Goal: Task Accomplishment & Management: Complete application form

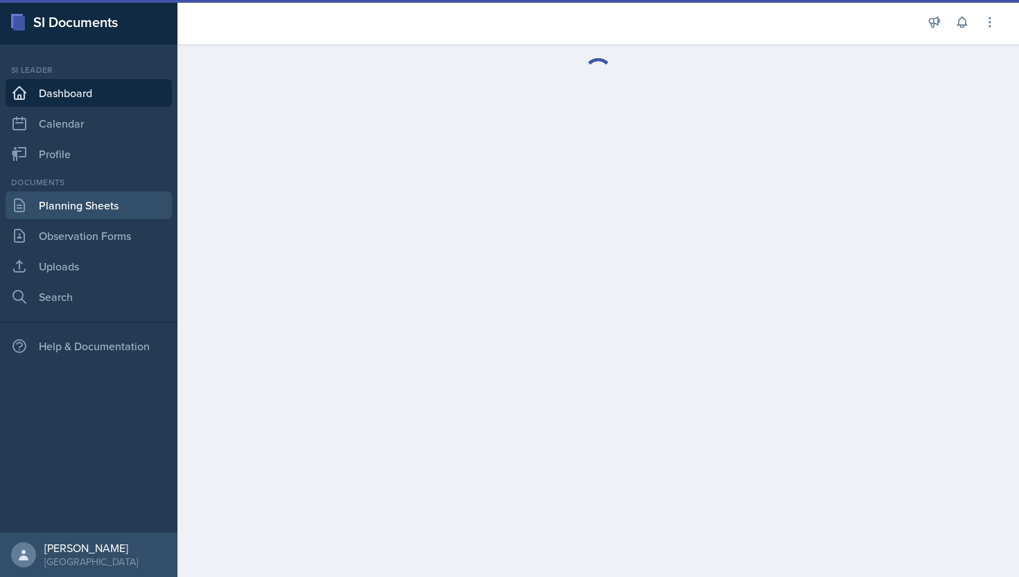
click at [96, 203] on link "Planning Sheets" at bounding box center [89, 205] width 166 height 28
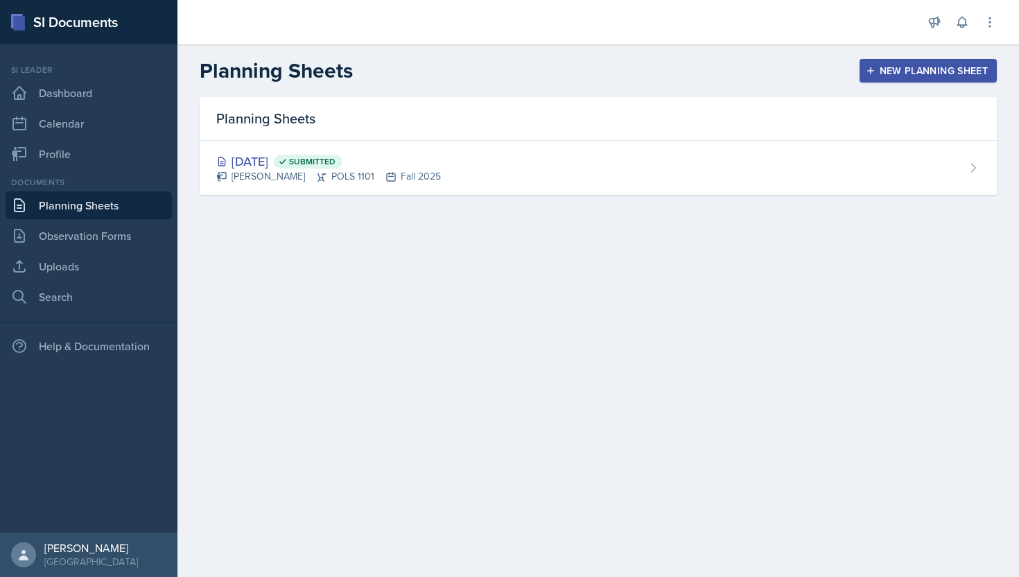
click at [913, 65] on div "New Planning Sheet" at bounding box center [927, 70] width 119 height 11
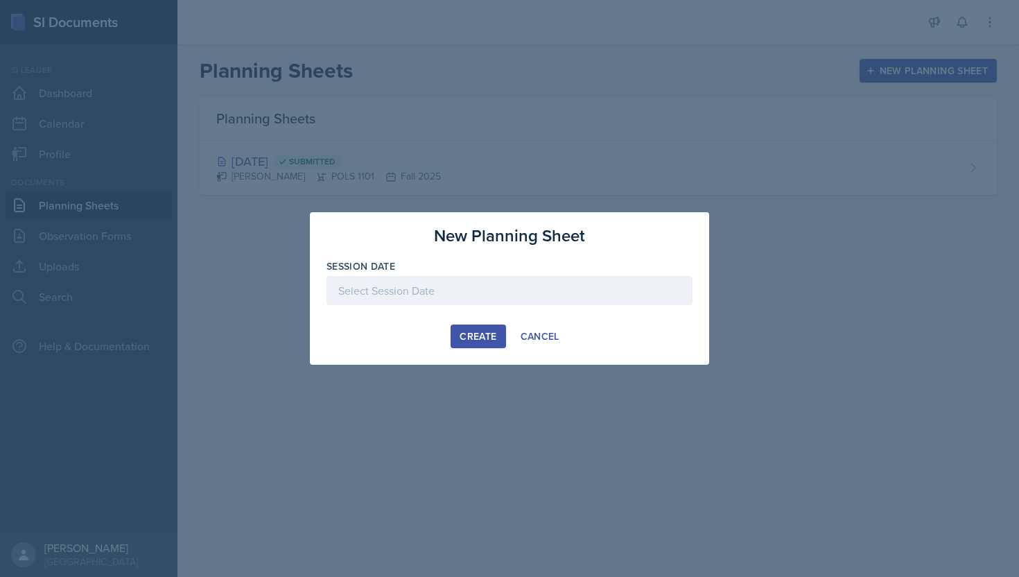
click at [486, 301] on div at bounding box center [509, 290] width 366 height 29
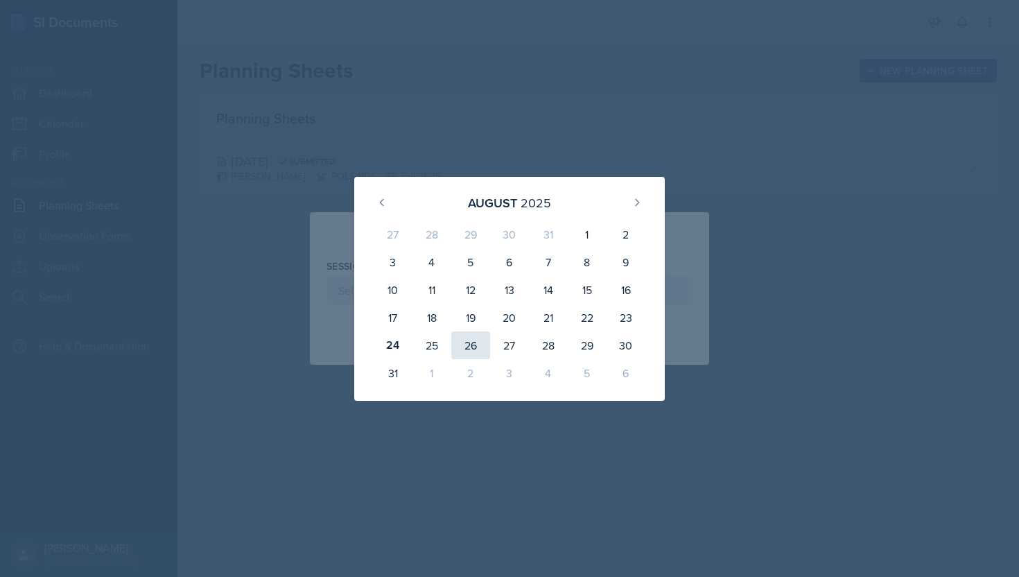
click at [459, 342] on div "26" at bounding box center [470, 345] width 39 height 28
type input "[DATE]"
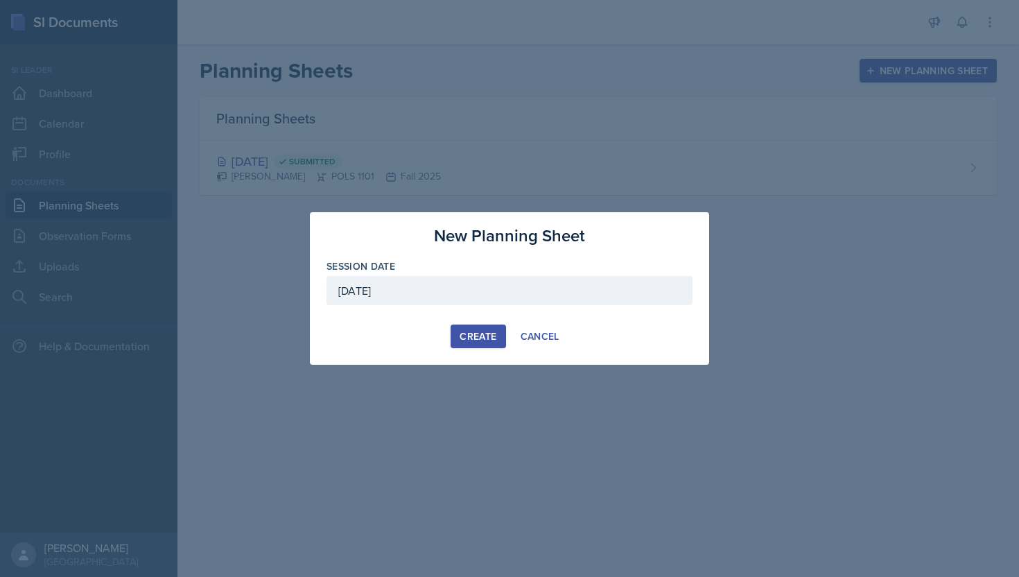
click at [475, 331] on div "Create" at bounding box center [477, 336] width 37 height 11
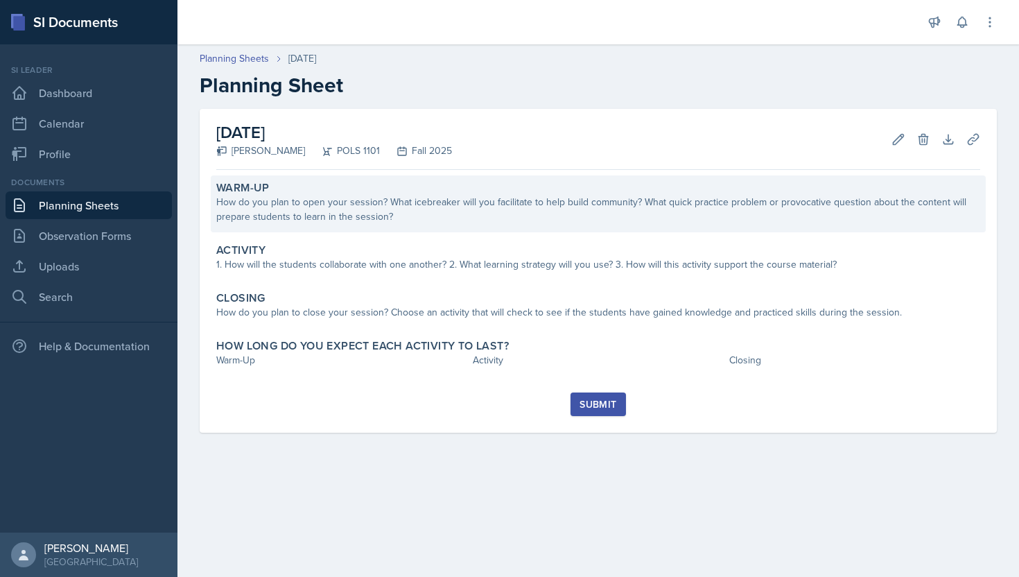
click at [547, 216] on div "How do you plan to open your session? What icebreaker will you facilitate to he…" at bounding box center [598, 209] width 764 height 29
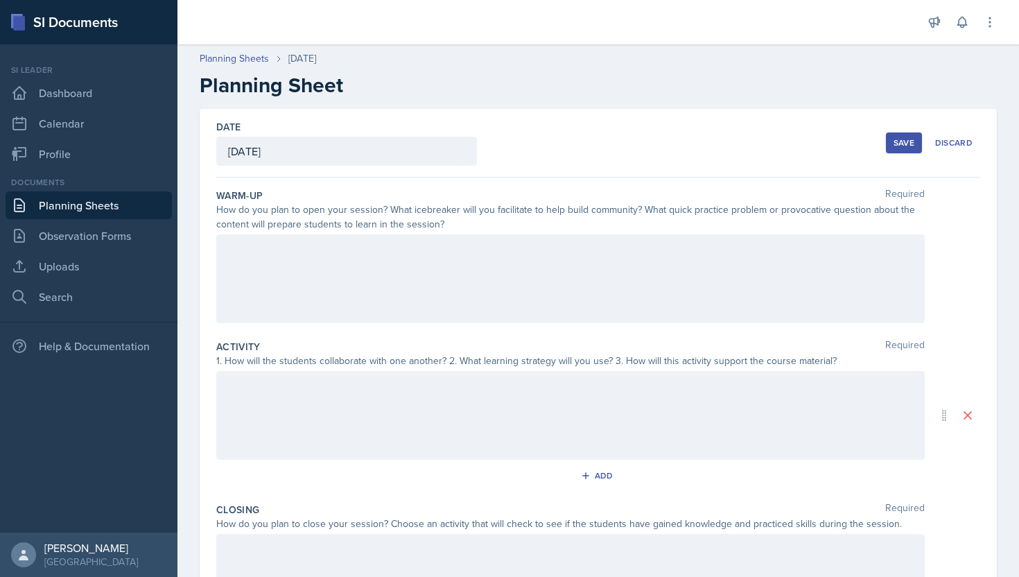
click at [394, 262] on div at bounding box center [570, 278] width 708 height 89
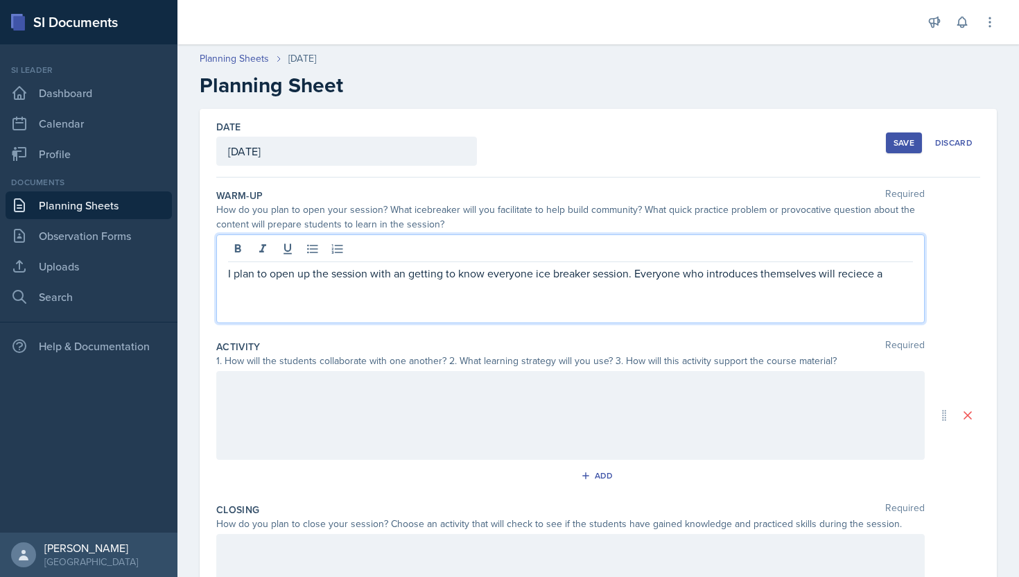
click at [857, 277] on p "I plan to open up the session with an getting to know everyone ice breaker sess…" at bounding box center [570, 273] width 685 height 17
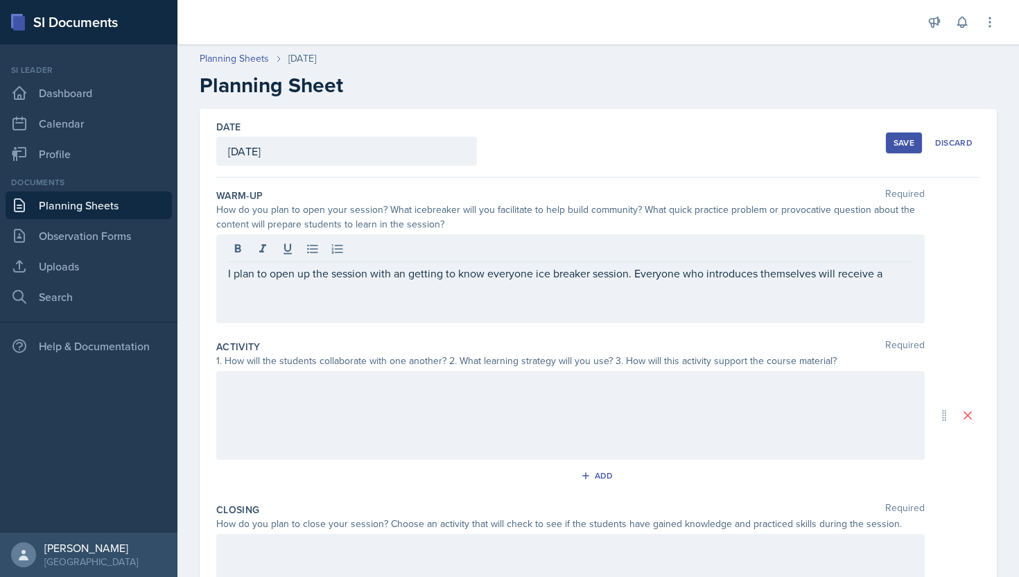
click at [906, 285] on div "I plan to open up the session with an getting to know everyone ice breaker sess…" at bounding box center [570, 278] width 708 height 89
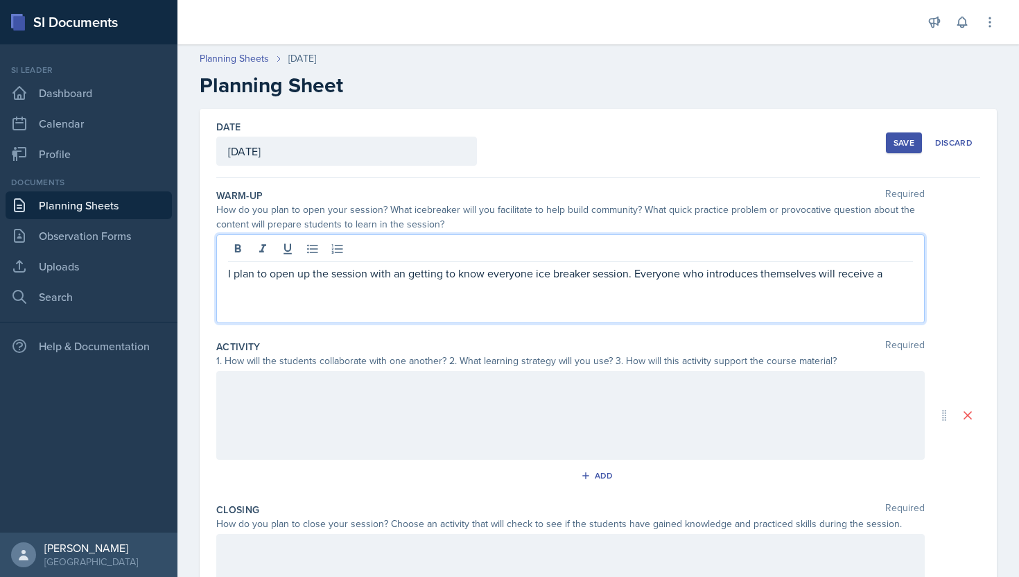
click at [893, 275] on p "I plan to open up the session with an getting to know everyone ice breaker sess…" at bounding box center [570, 273] width 685 height 17
click at [819, 278] on p "I plan to open up the session with an getting to know everyone ice breaker sess…" at bounding box center [570, 281] width 685 height 33
click at [369, 293] on p "I plan to open up the session with an getting to know everyone ice breaker sess…" at bounding box center [570, 281] width 685 height 33
click at [588, 294] on p "I plan to open up the session with an getting to know everyone ice breaker sess…" at bounding box center [570, 281] width 685 height 33
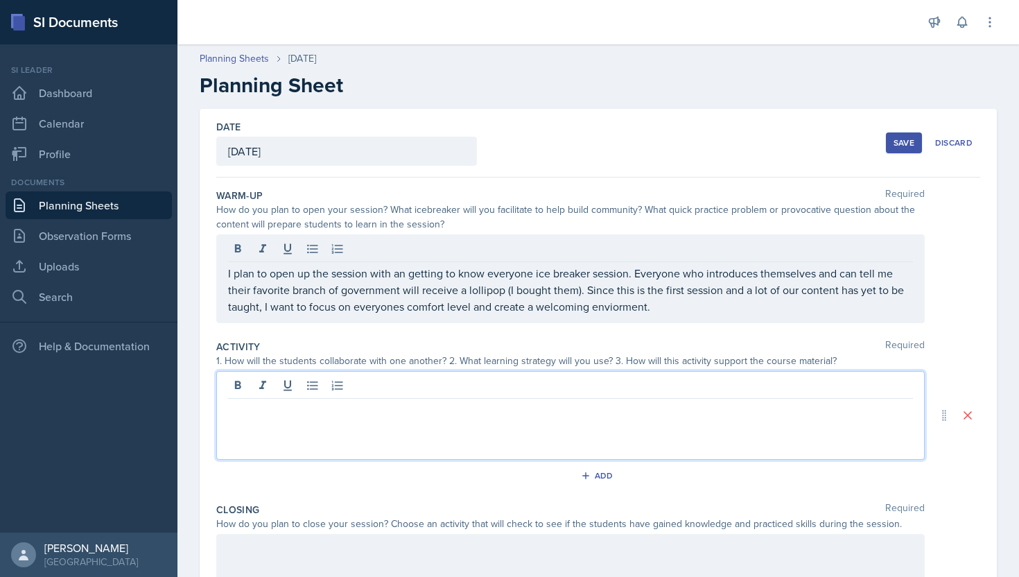
click at [423, 383] on div at bounding box center [570, 415] width 708 height 89
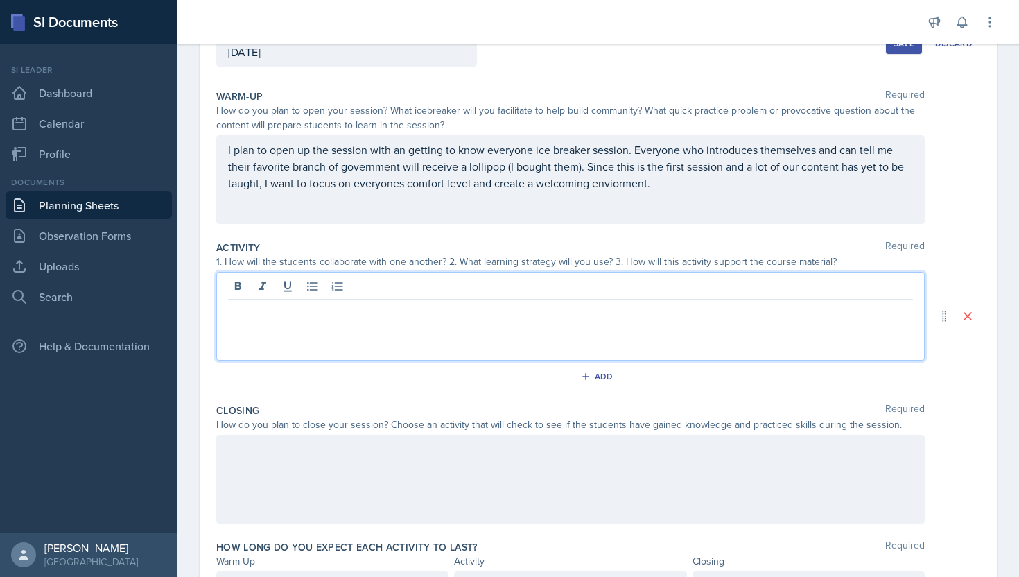
scroll to position [96, 0]
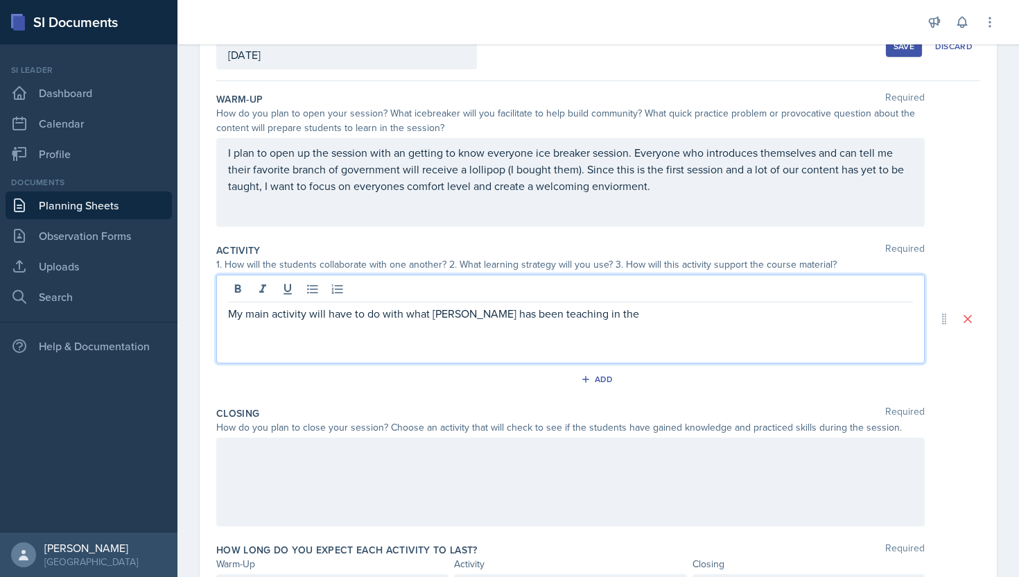
click at [446, 315] on p "My main activity will have to do with what [PERSON_NAME] has been teaching in t…" at bounding box center [570, 313] width 685 height 17
click at [441, 313] on p "My main activity will have to do with what [PERSON_NAME] has been teaching in t…" at bounding box center [570, 313] width 685 height 17
click at [445, 317] on p "My main activity will have to do with what [PERSON_NAME] has been teaching in t…" at bounding box center [570, 313] width 685 height 17
click at [569, 314] on p "My main activity will have to do with what [PERSON_NAME] has been teaching in t…" at bounding box center [570, 313] width 685 height 17
click at [590, 316] on p "My main activity will have to do with what [PERSON_NAME] has been taught in the" at bounding box center [570, 313] width 685 height 17
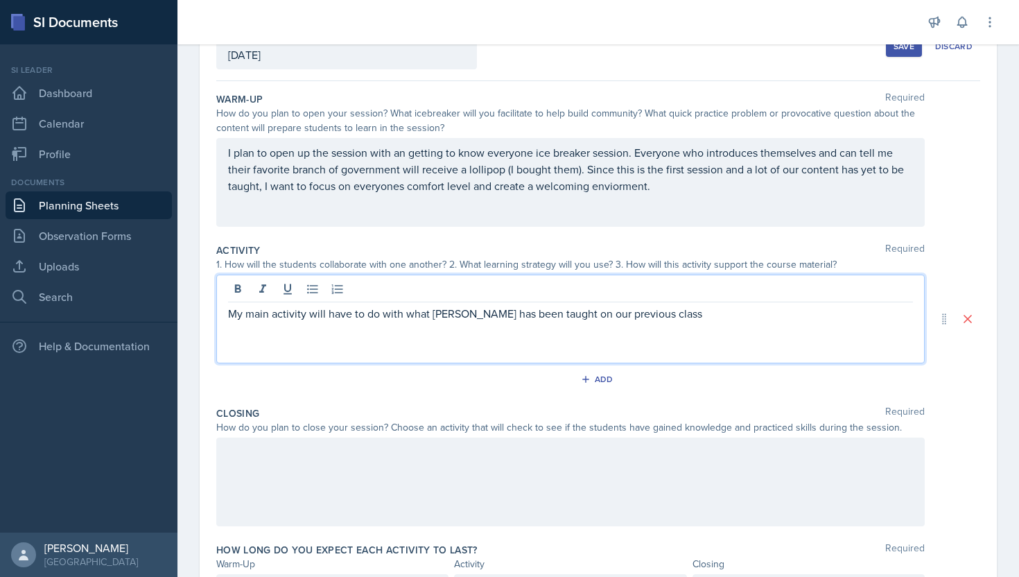
click at [575, 315] on p "My main activity will have to do with what [PERSON_NAME] has been taught on our…" at bounding box center [570, 313] width 685 height 17
click at [688, 317] on p "My main activity will have to do with what [PERSON_NAME] has been taught during…" at bounding box center [570, 313] width 685 height 17
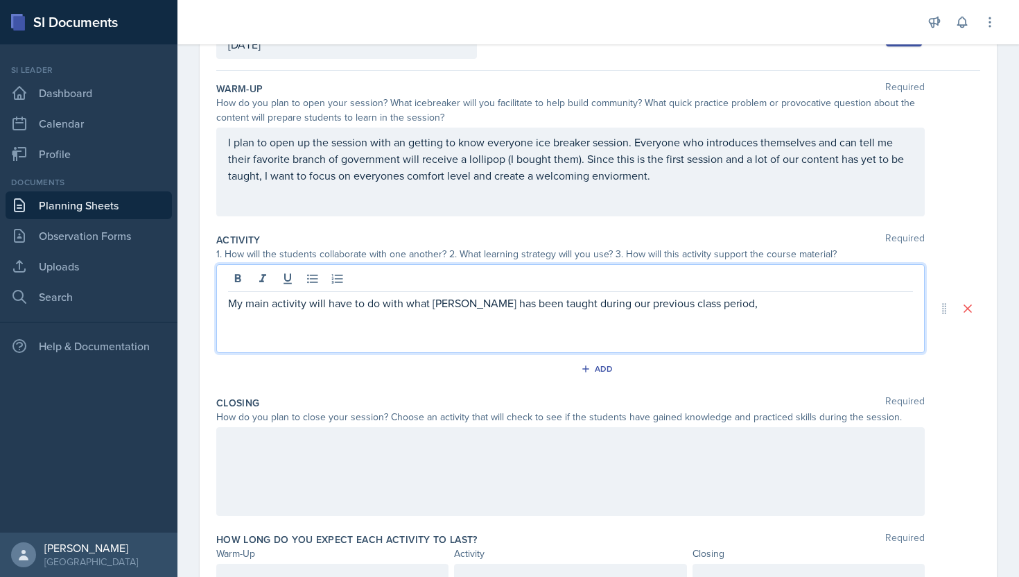
scroll to position [105, 0]
click at [451, 441] on div at bounding box center [570, 473] width 708 height 89
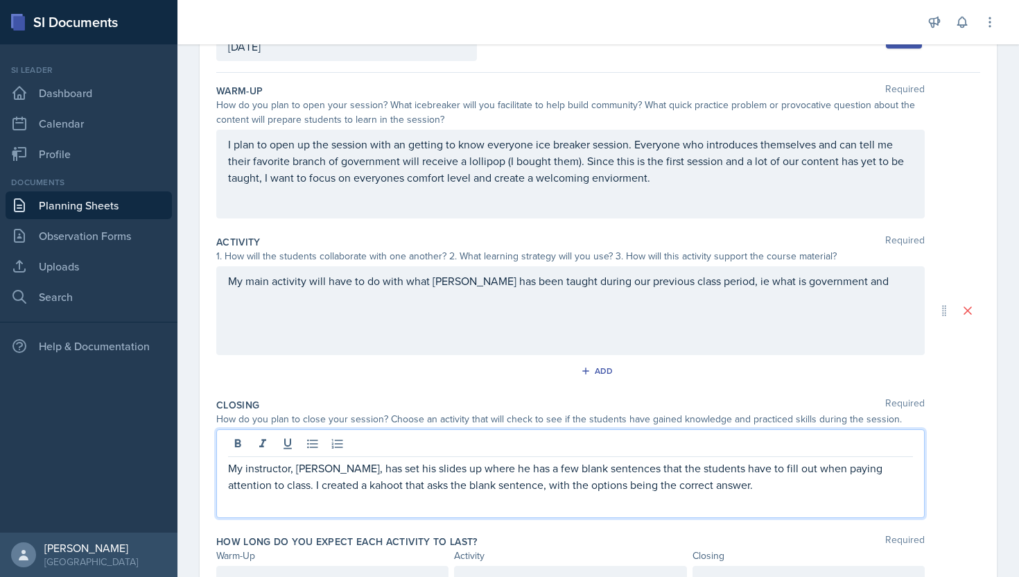
click at [597, 486] on p "My instructor, [PERSON_NAME], has set his slides up where he has a few blank se…" at bounding box center [570, 475] width 685 height 33
click at [744, 485] on p "My instructor, [PERSON_NAME], has set his slides up where he has a few blank se…" at bounding box center [570, 475] width 685 height 33
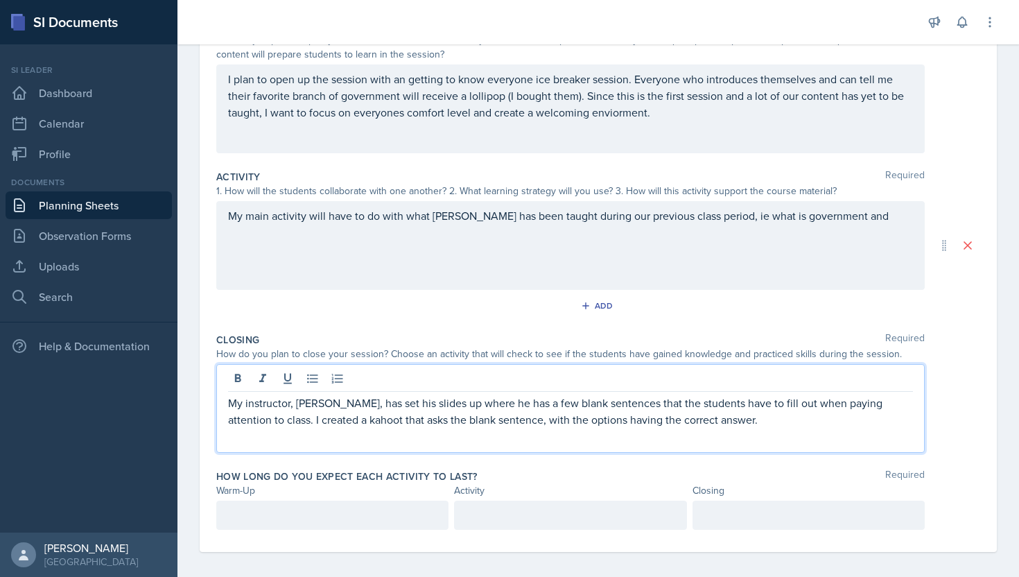
scroll to position [178, 0]
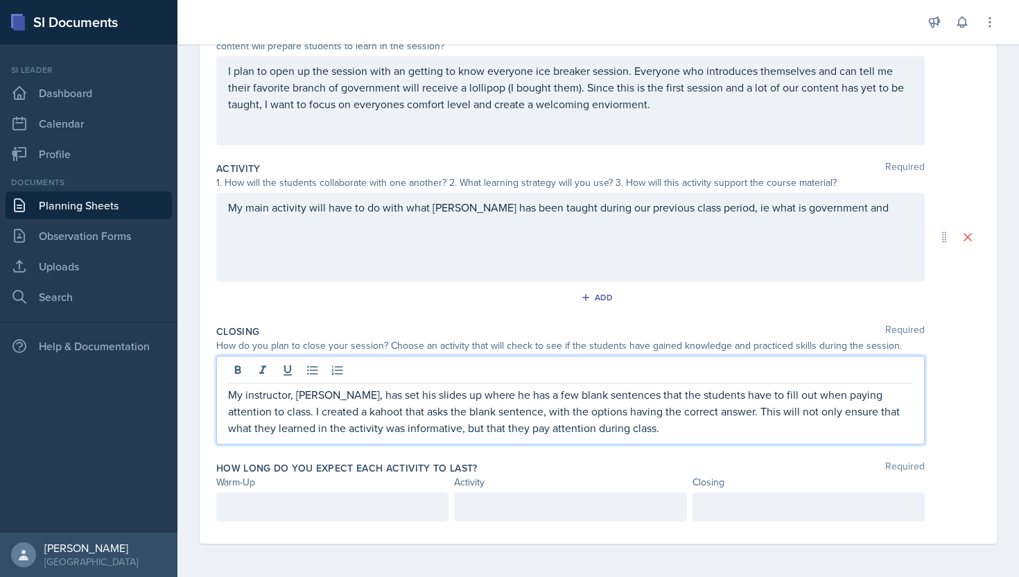
click at [858, 212] on div "My main activity will have to do with what [PERSON_NAME] has been taught during…" at bounding box center [570, 237] width 708 height 89
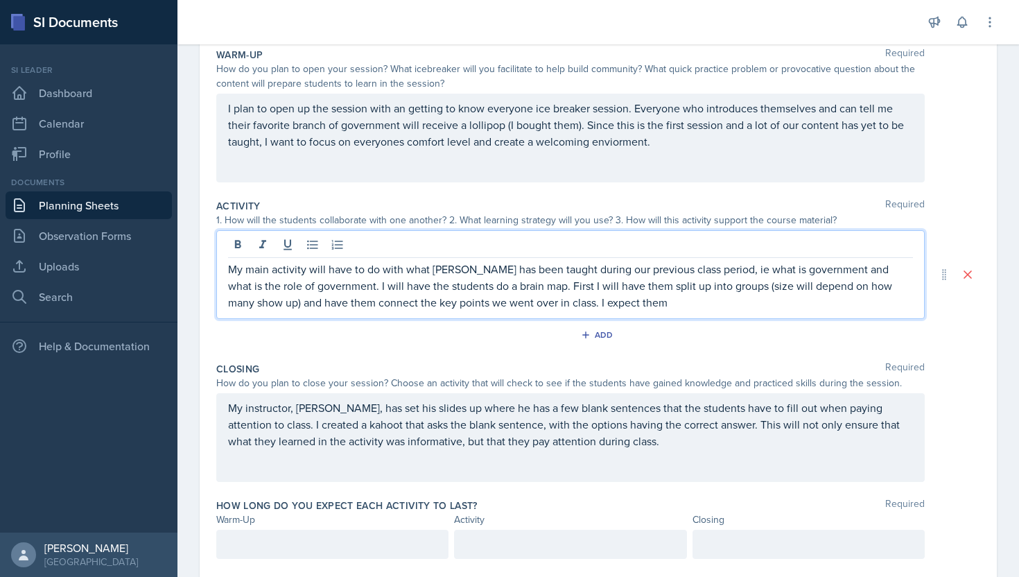
scroll to position [143, 0]
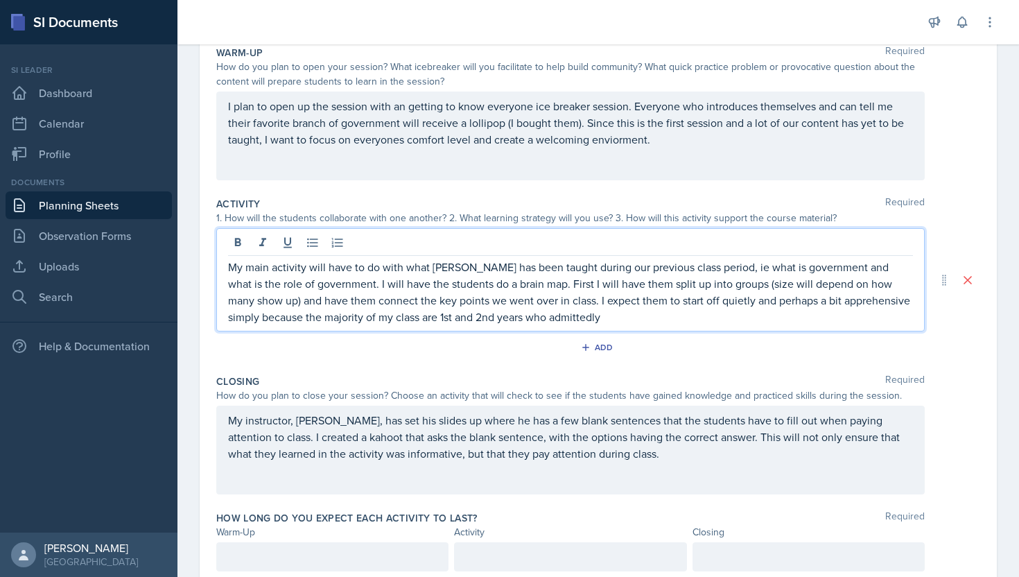
click at [598, 313] on p "My main activity will have to do with what [PERSON_NAME] has been taught during…" at bounding box center [570, 291] width 685 height 67
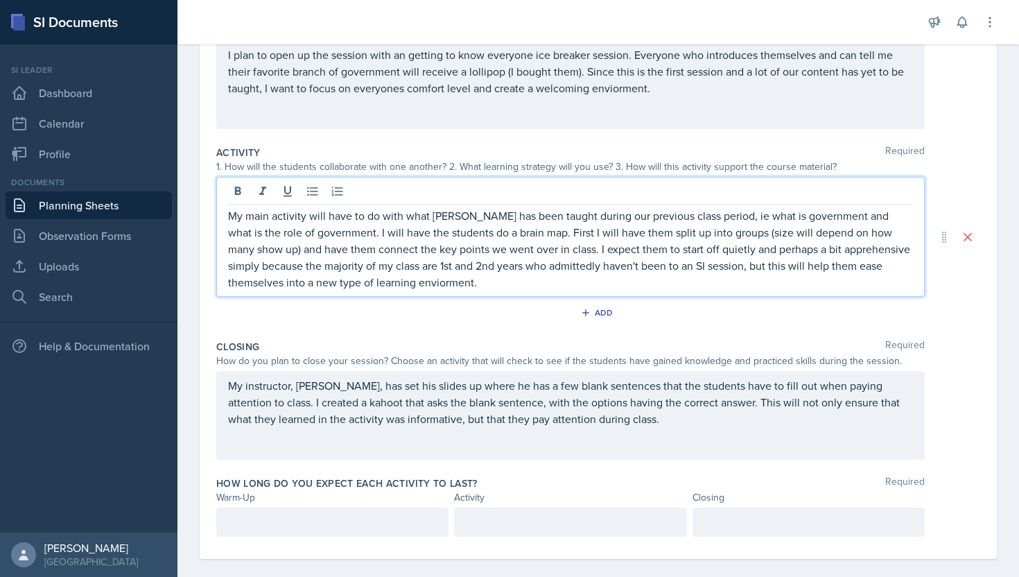
scroll to position [209, 0]
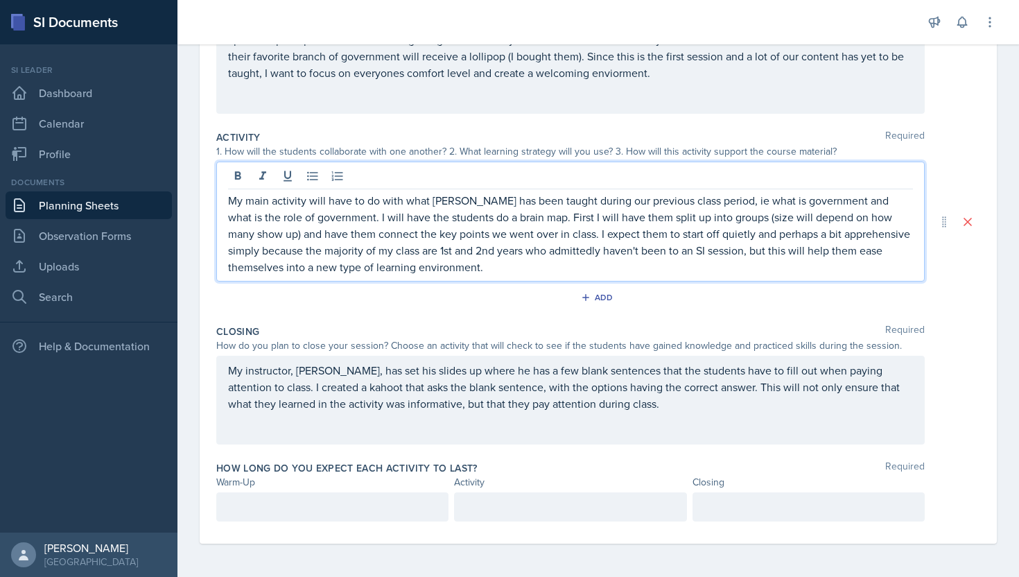
click at [374, 497] on div at bounding box center [332, 506] width 232 height 29
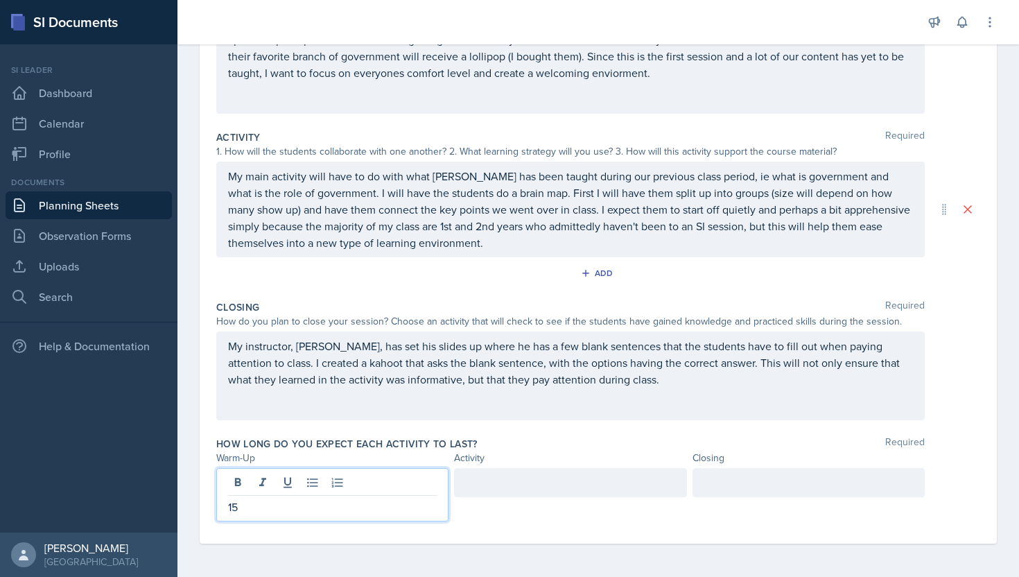
click at [507, 477] on div at bounding box center [570, 482] width 232 height 29
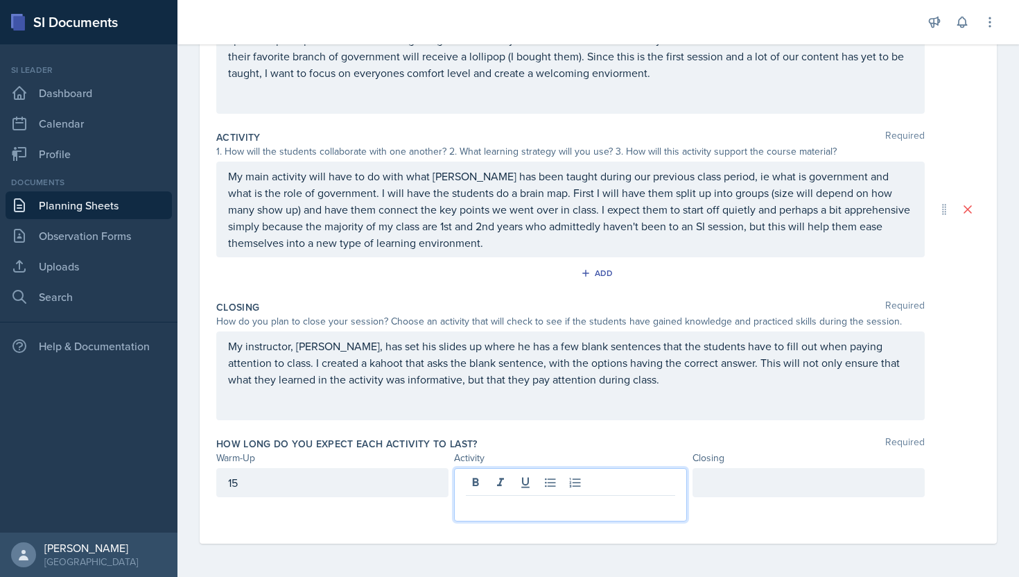
click at [719, 496] on div at bounding box center [808, 482] width 232 height 29
click at [583, 484] on div at bounding box center [570, 494] width 232 height 53
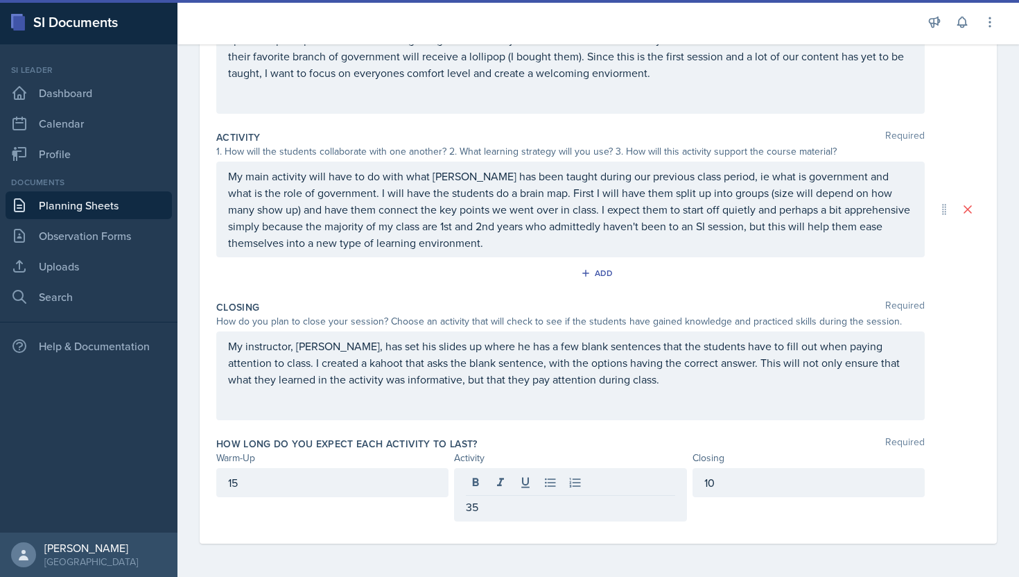
click at [593, 427] on div "Closing Required How do you plan to close your session? Choose an activity that…" at bounding box center [598, 363] width 764 height 137
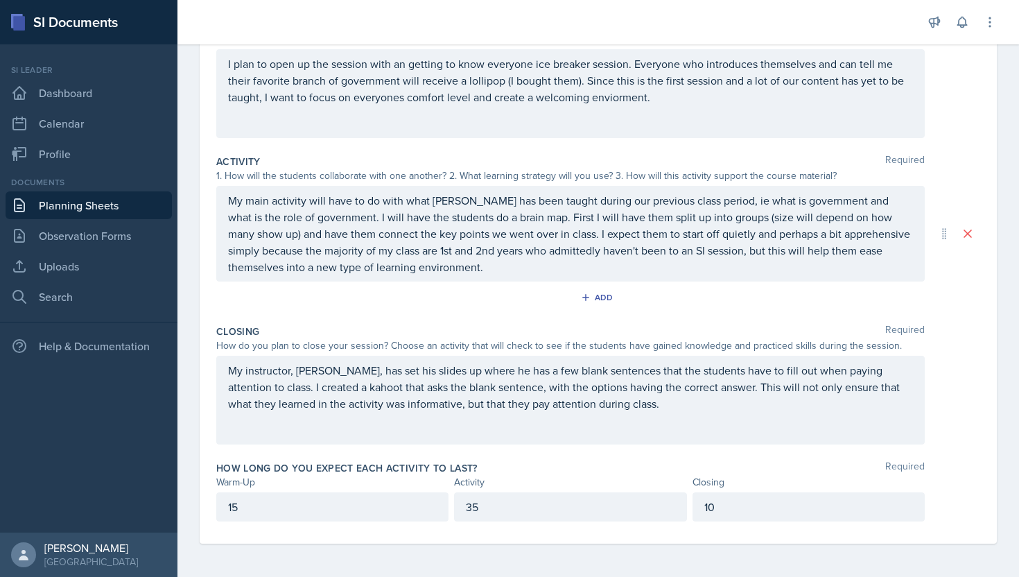
scroll to position [0, 0]
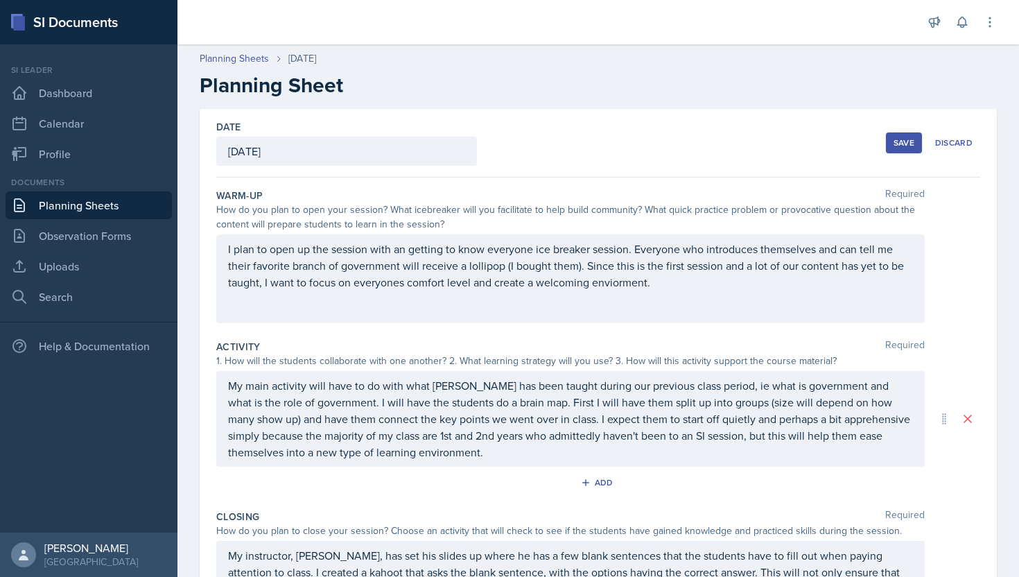
click at [911, 148] on button "Save" at bounding box center [904, 142] width 36 height 21
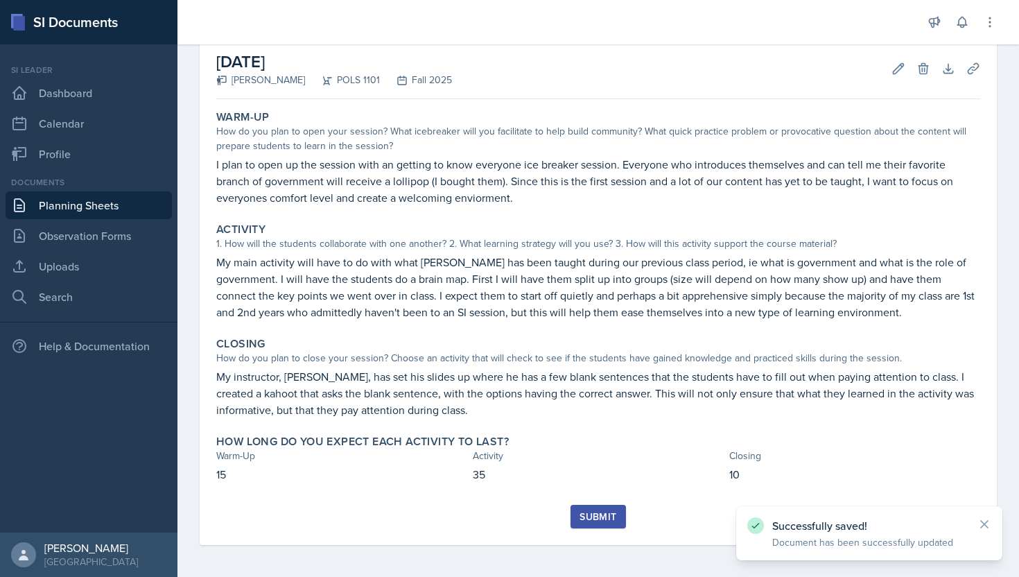
scroll to position [72, 0]
click at [588, 510] on div "Submit" at bounding box center [597, 514] width 37 height 11
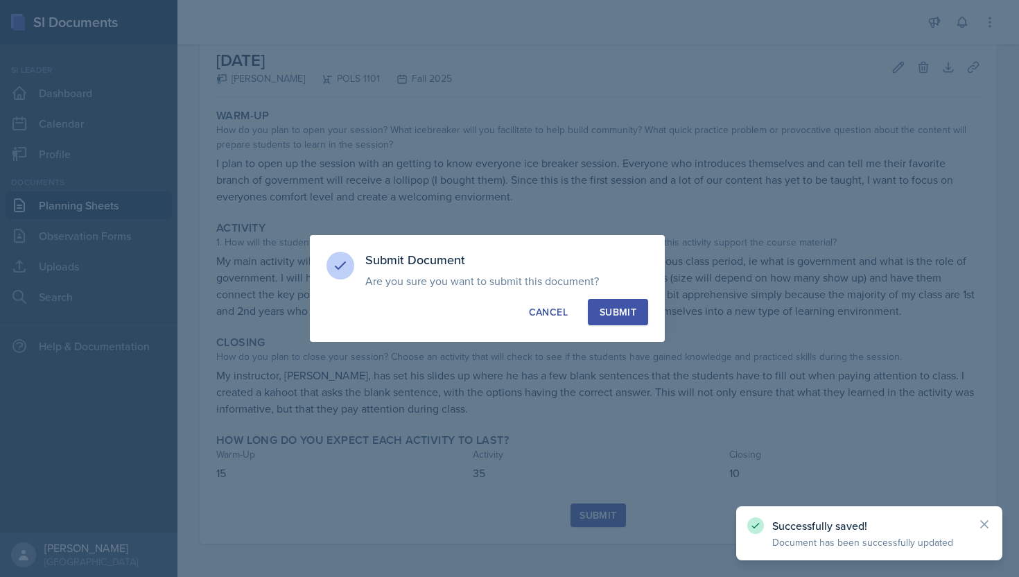
click at [620, 319] on button "Submit" at bounding box center [618, 312] width 60 height 26
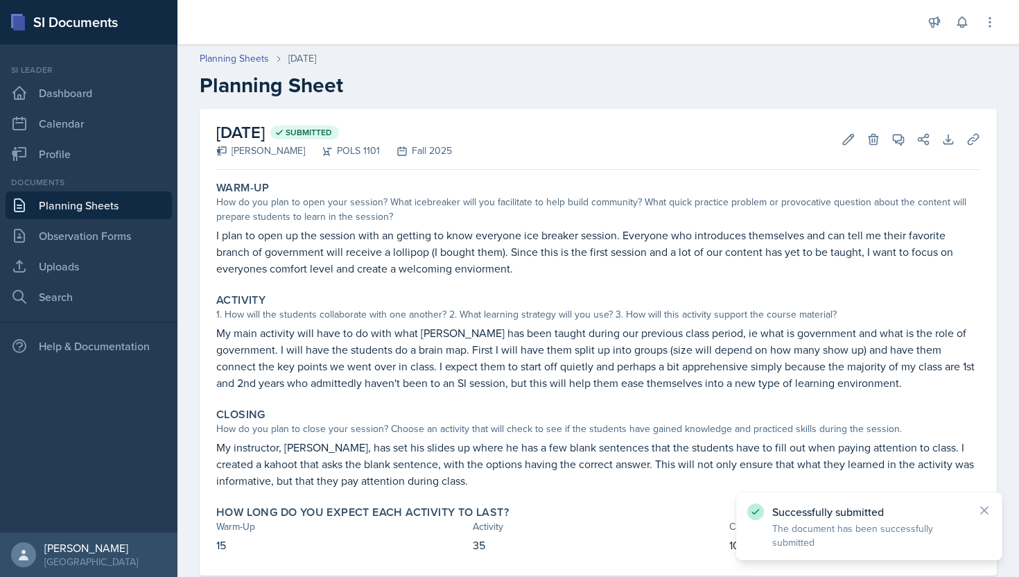
scroll to position [32, 0]
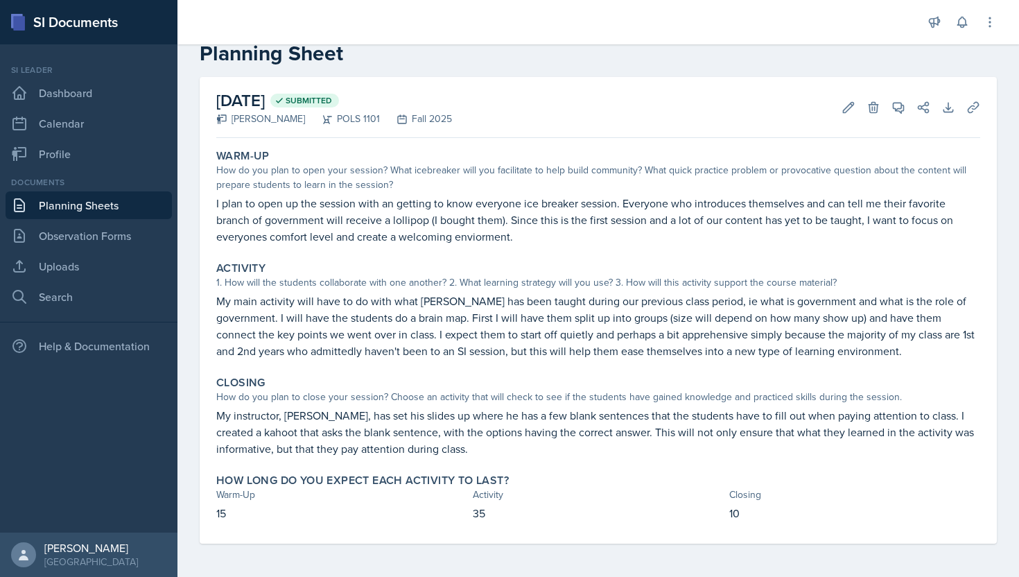
click at [134, 207] on link "Planning Sheets" at bounding box center [89, 205] width 166 height 28
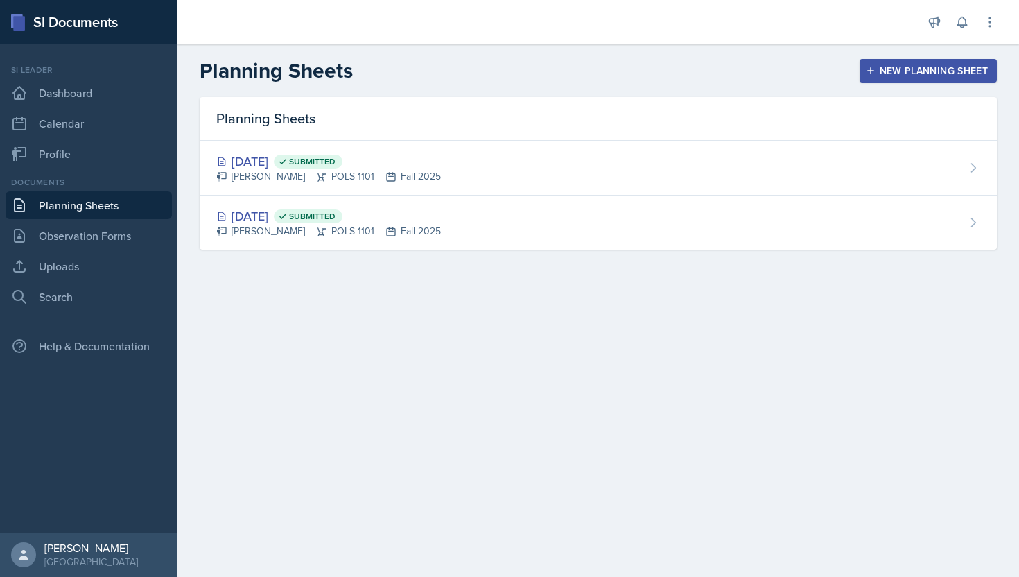
click at [877, 59] on button "New Planning Sheet" at bounding box center [927, 71] width 137 height 24
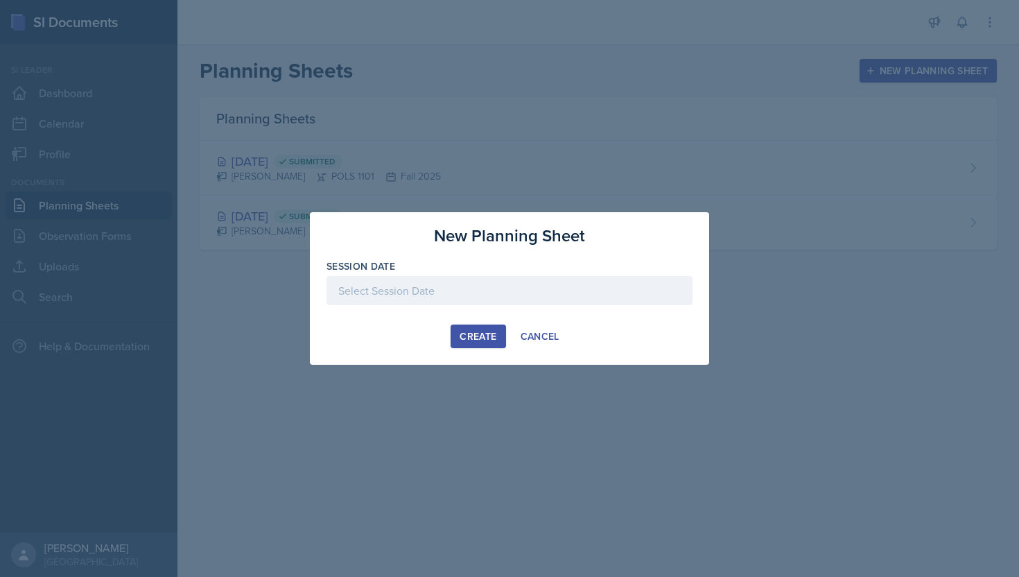
click at [521, 289] on div at bounding box center [509, 290] width 366 height 29
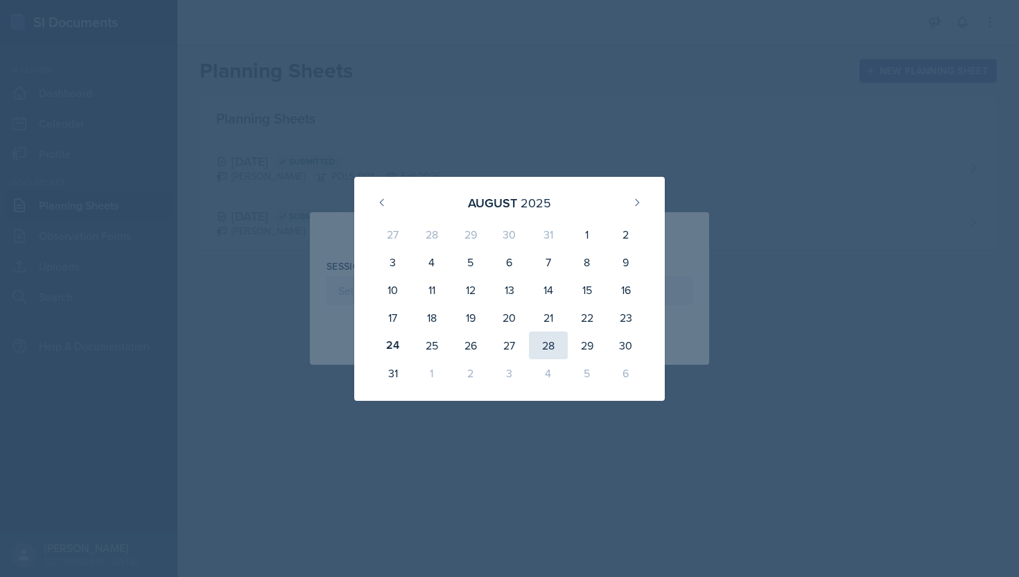
click at [556, 340] on div "28" at bounding box center [548, 345] width 39 height 28
type input "[DATE]"
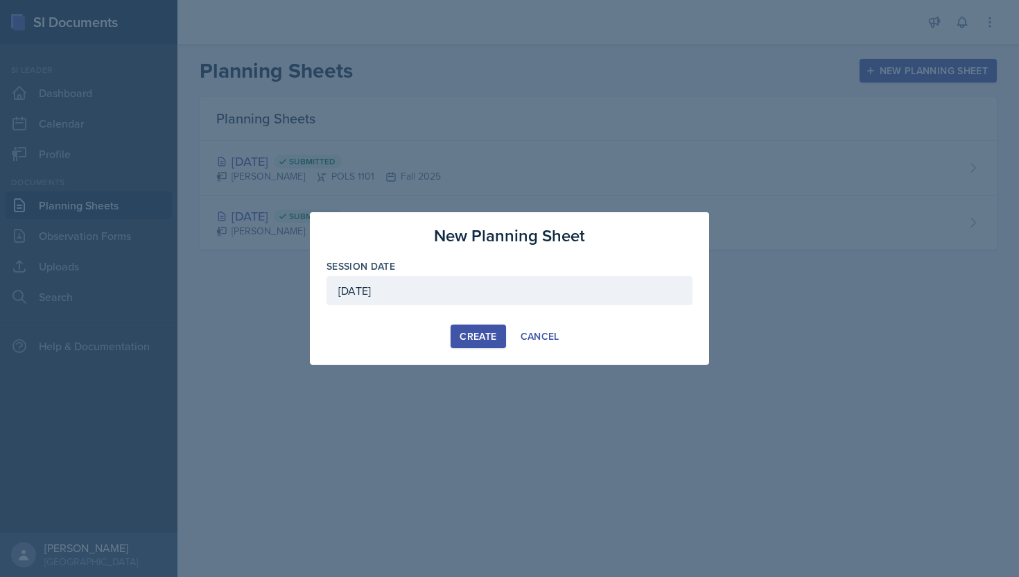
click at [489, 333] on div "Create" at bounding box center [477, 336] width 37 height 11
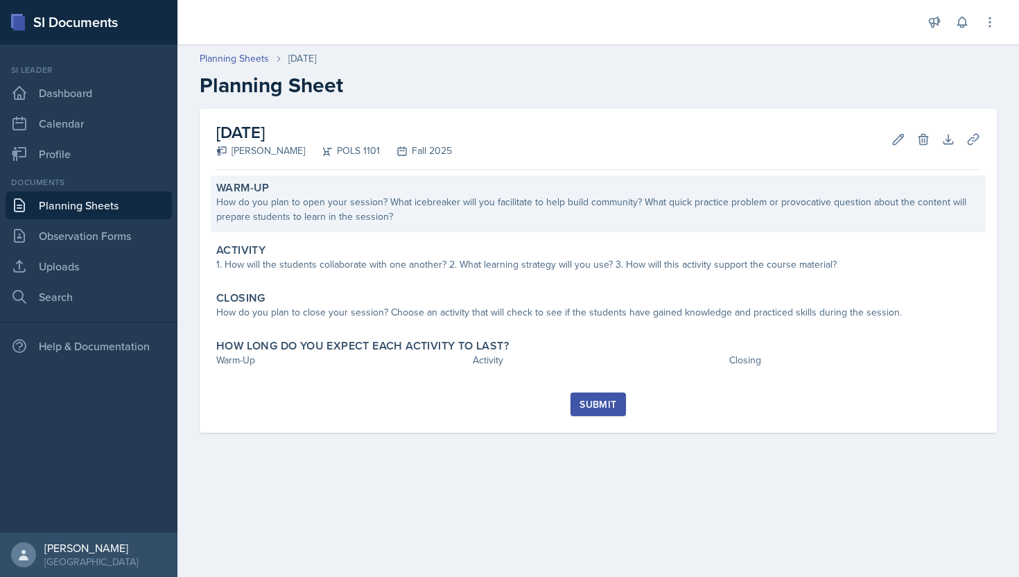
click at [535, 216] on div "How do you plan to open your session? What icebreaker will you facilitate to he…" at bounding box center [598, 209] width 764 height 29
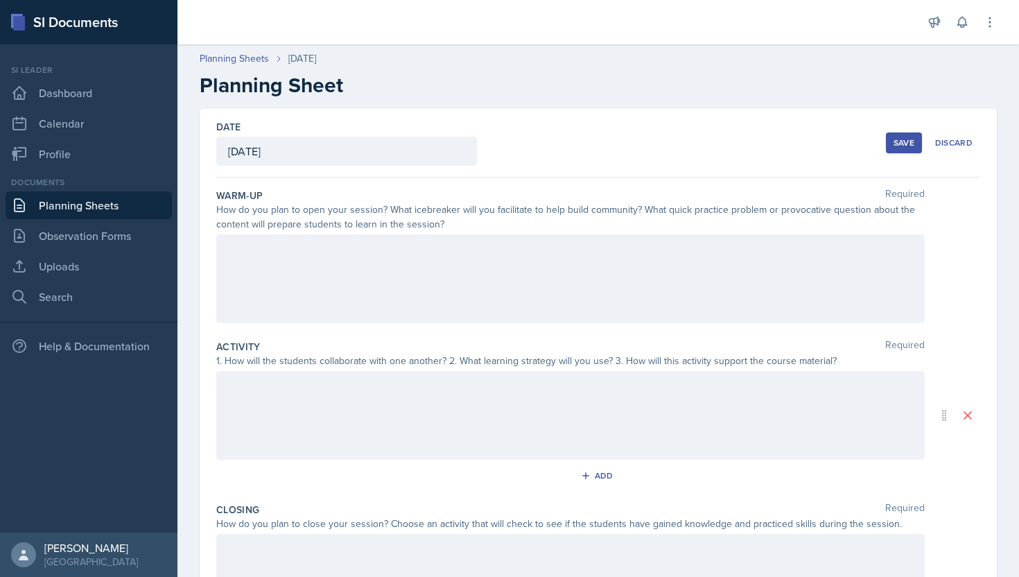
click at [392, 270] on div at bounding box center [570, 278] width 708 height 89
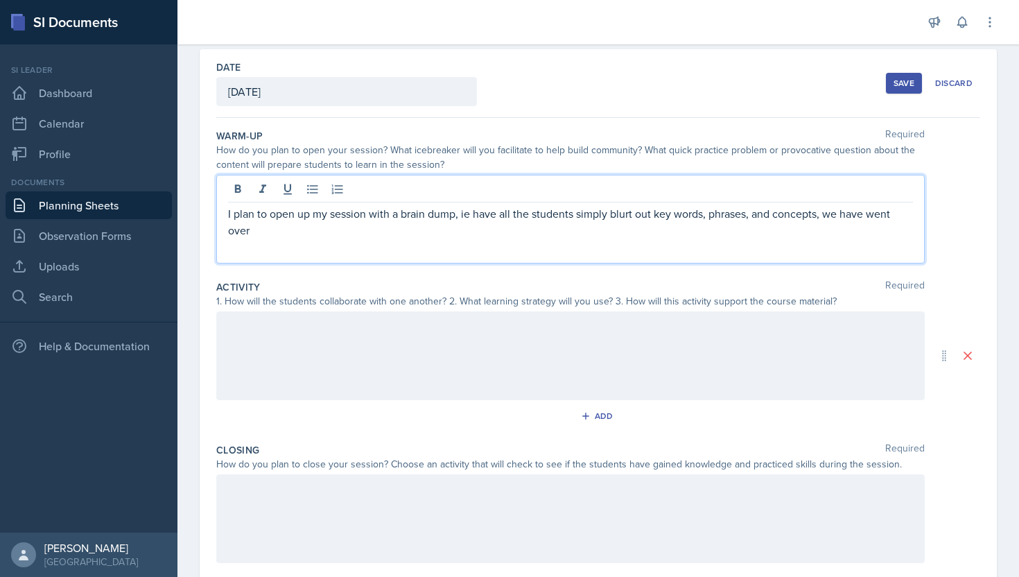
scroll to position [63, 0]
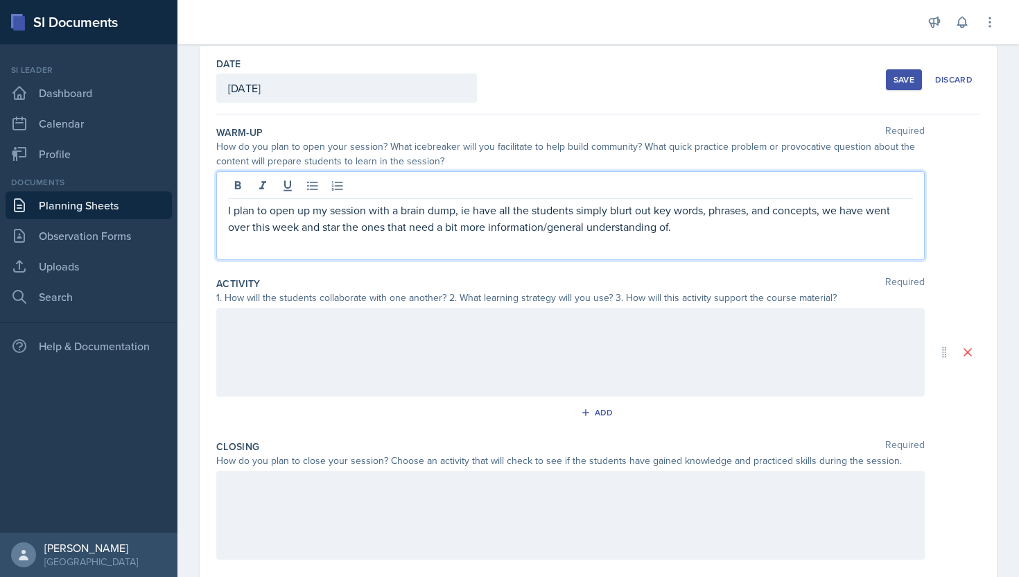
click at [356, 323] on div at bounding box center [570, 352] width 708 height 89
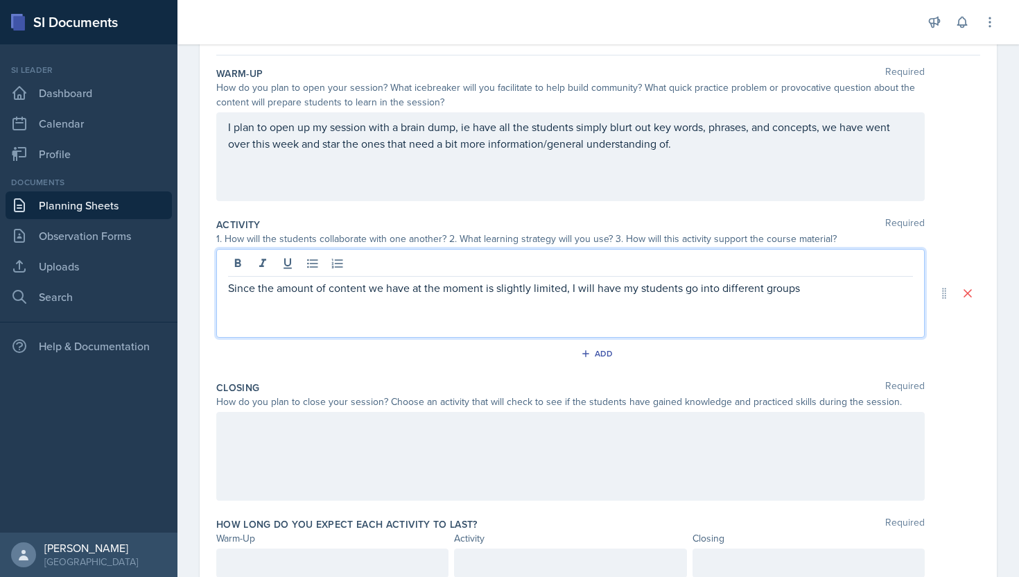
scroll to position [127, 0]
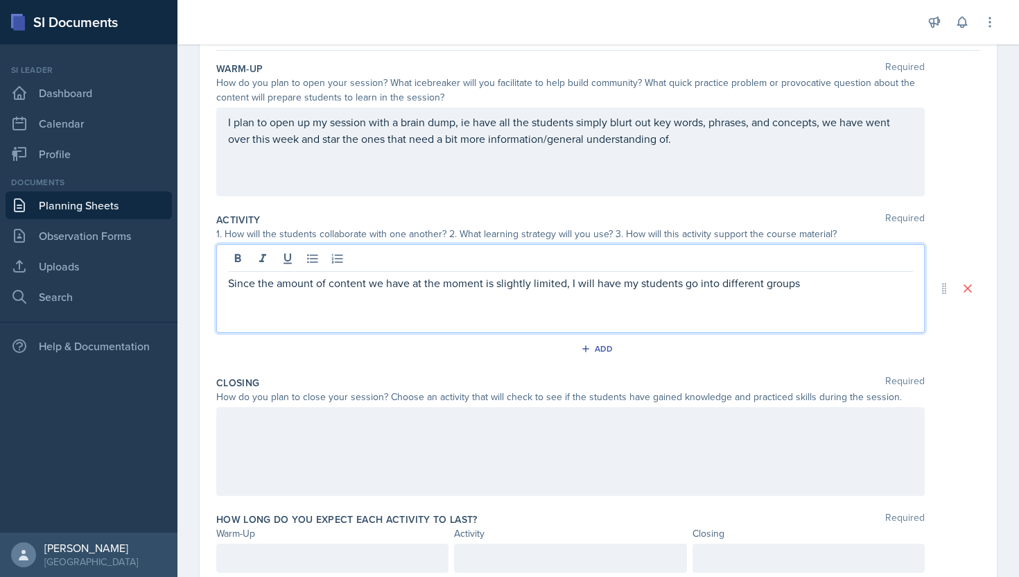
click at [566, 286] on p "Since the amount of content we have at the moment is slightly limited, I will h…" at bounding box center [570, 282] width 685 height 17
click at [816, 290] on p "Since the amount of content we have at the moment is slightly limited, I will h…" at bounding box center [570, 282] width 685 height 17
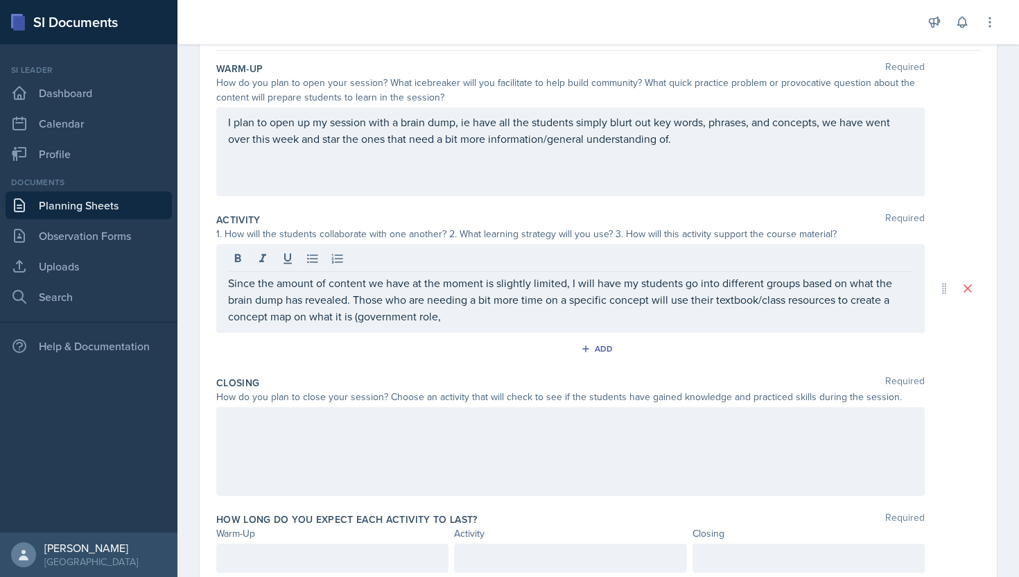
click at [419, 324] on div "Since the amount of content we have at the moment is slightly limited, I will h…" at bounding box center [570, 288] width 708 height 89
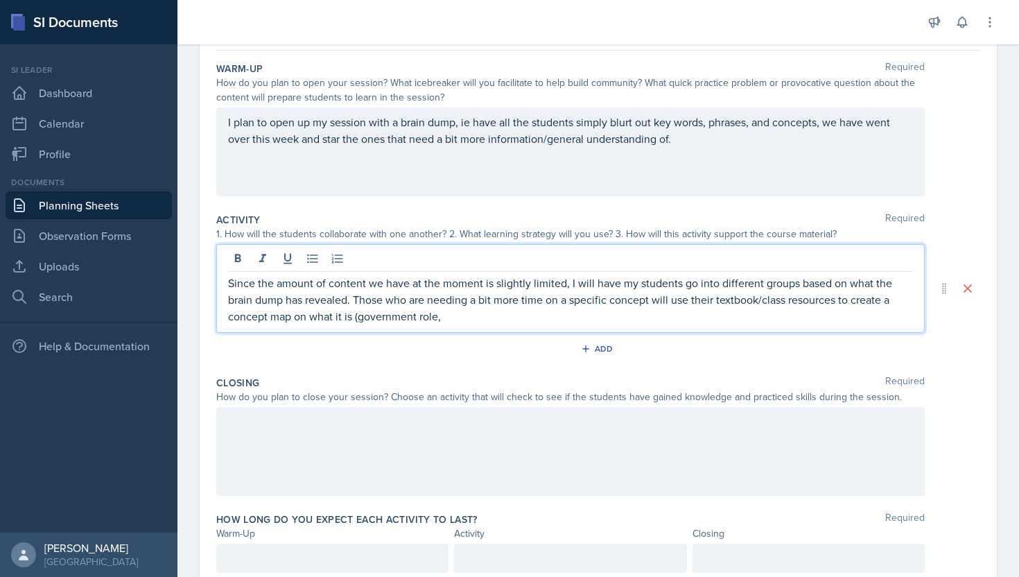
click at [415, 315] on p "Since the amount of content we have at the moment is slightly limited, I will h…" at bounding box center [570, 299] width 685 height 50
click at [467, 313] on p "Since the amount of content we have at the moment is slightly limited, I will h…" at bounding box center [570, 299] width 685 height 50
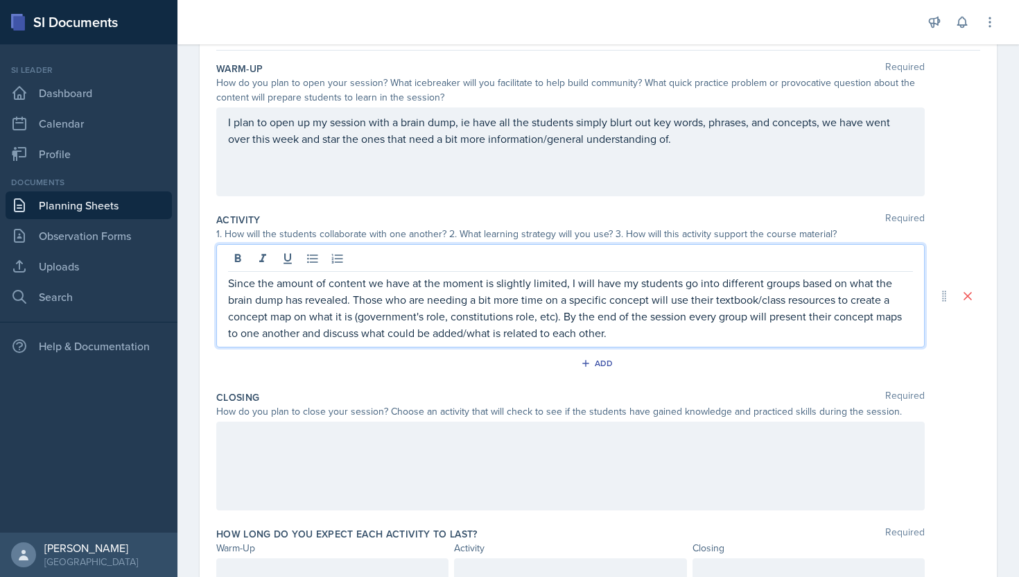
scroll to position [152, 0]
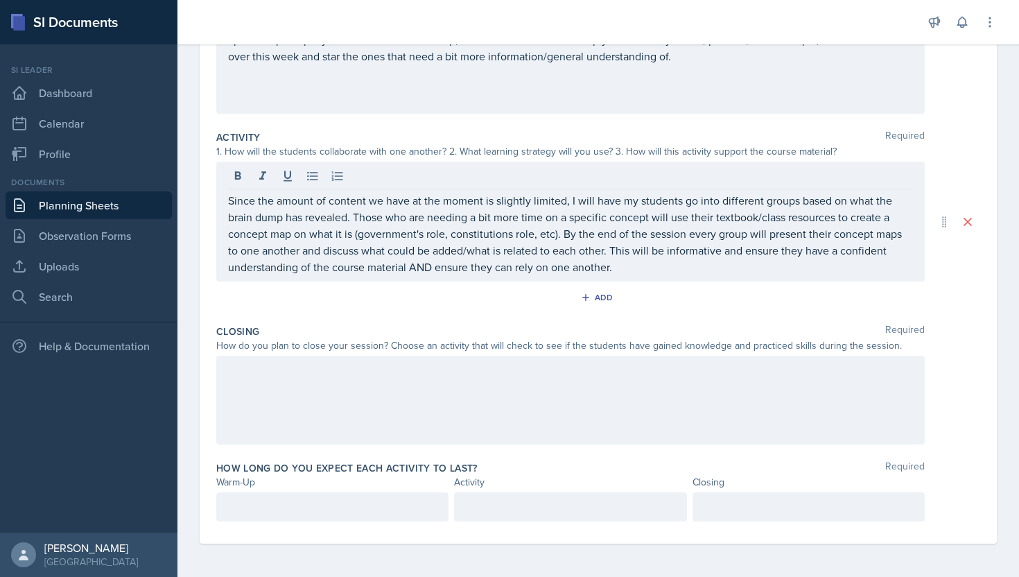
click at [708, 383] on div at bounding box center [570, 400] width 708 height 89
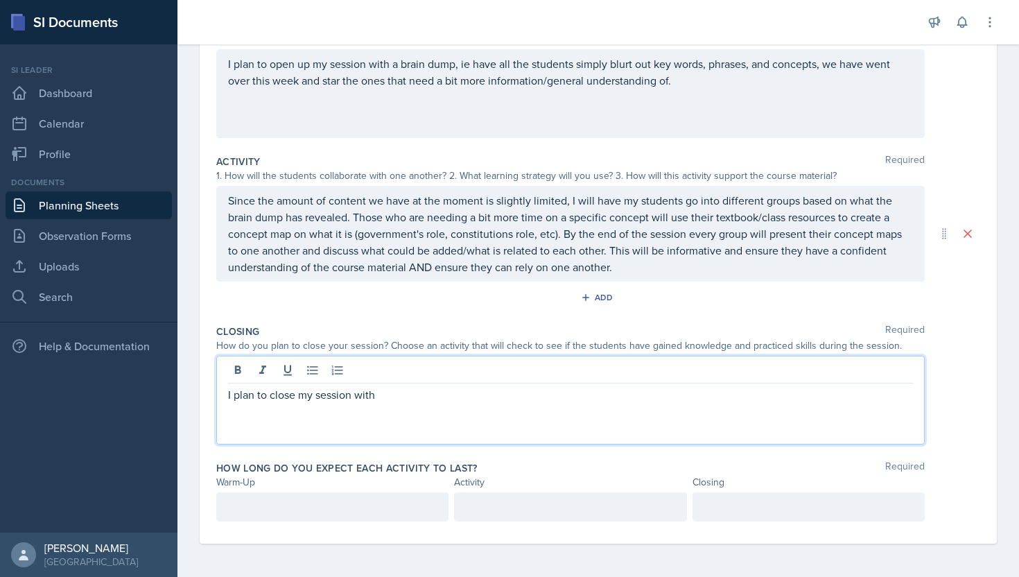
click at [387, 510] on p at bounding box center [332, 506] width 209 height 17
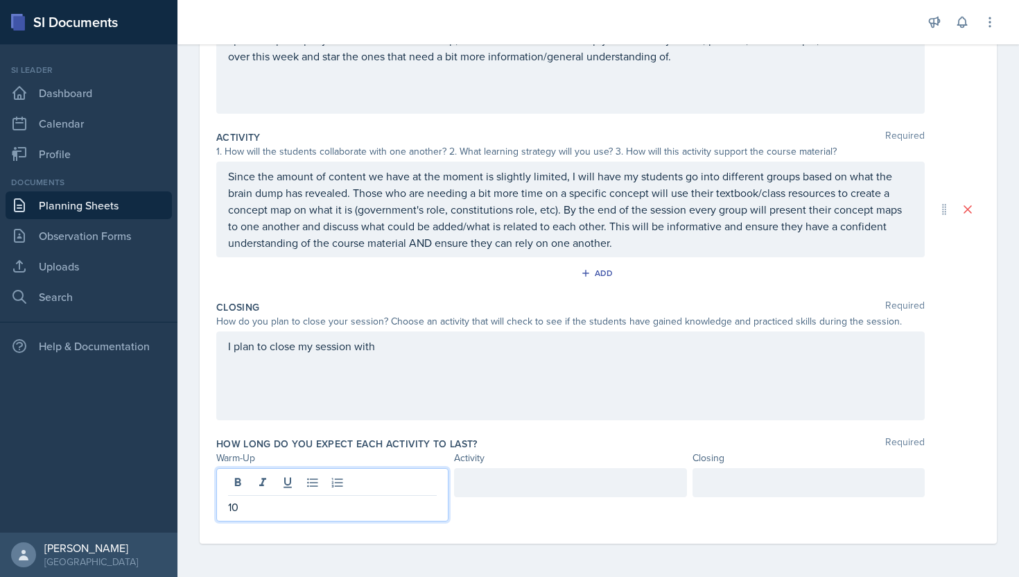
click at [766, 473] on div at bounding box center [808, 482] width 232 height 29
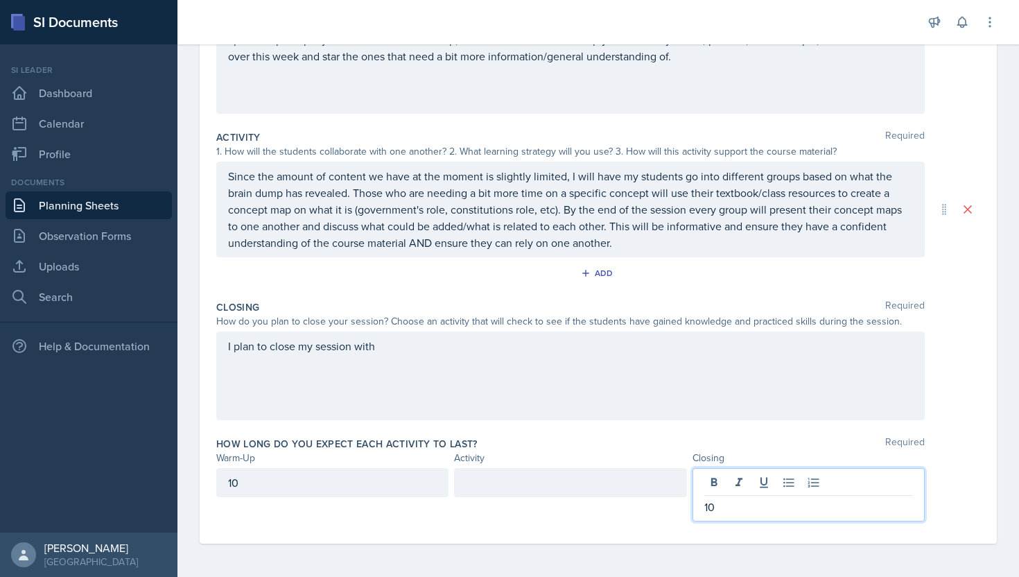
click at [640, 478] on div at bounding box center [570, 482] width 232 height 29
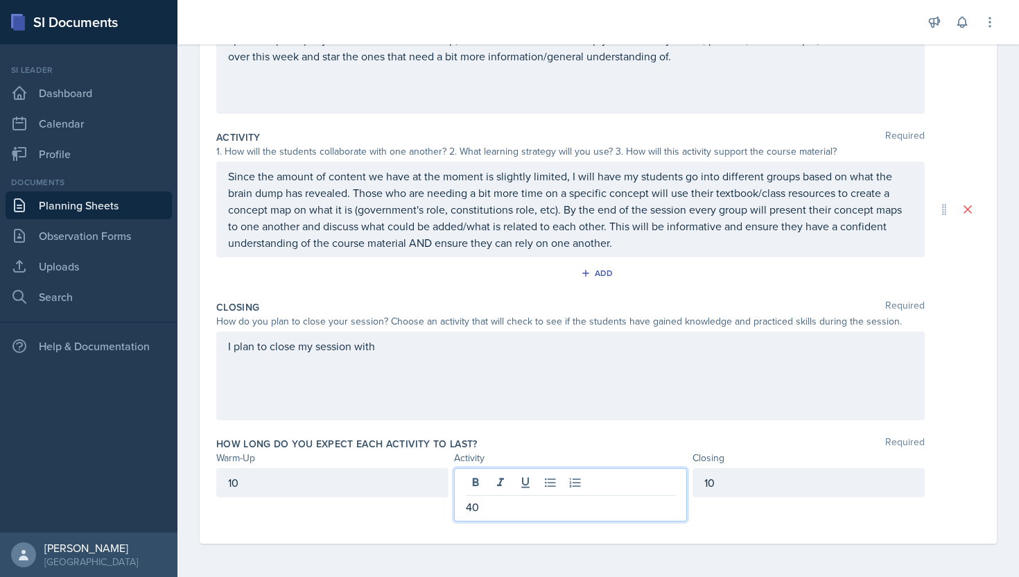
click at [490, 349] on div "I plan to close my session with" at bounding box center [570, 375] width 708 height 89
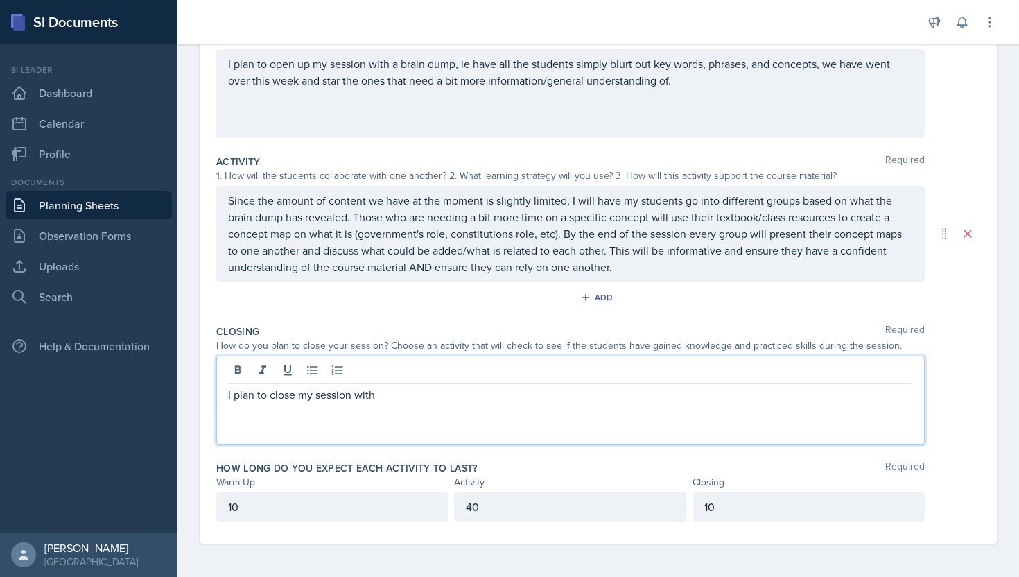
scroll to position [185, 0]
click at [459, 394] on p "I plan to close my session with a quick kahoot," at bounding box center [570, 394] width 685 height 17
click at [649, 398] on p "I plan to close my session with a quick kahoot, the same that has the informati…" at bounding box center [570, 394] width 685 height 17
click at [719, 393] on p "I plan to close my session with a quick kahoot, the same that has the informati…" at bounding box center [570, 394] width 685 height 17
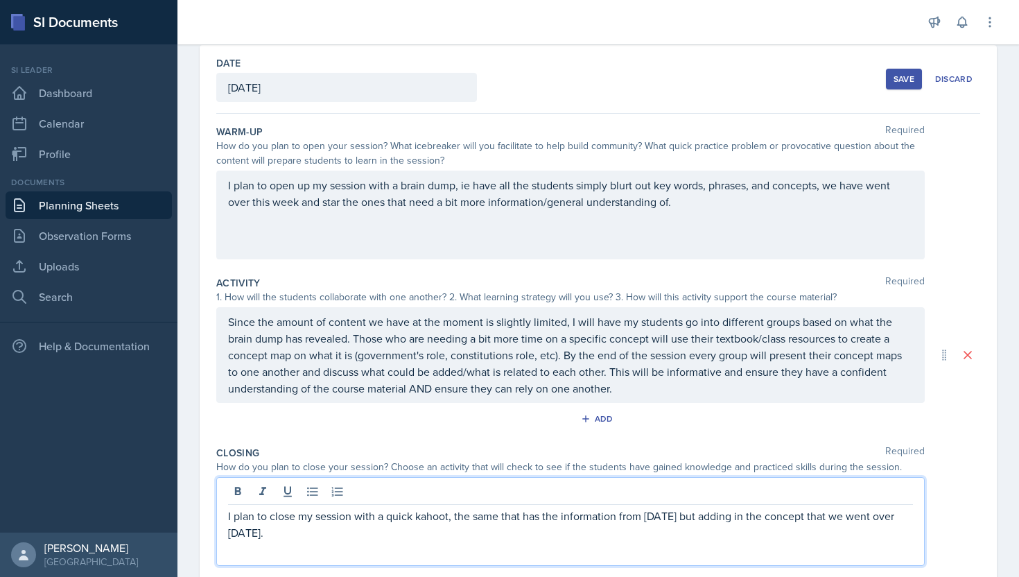
scroll to position [0, 0]
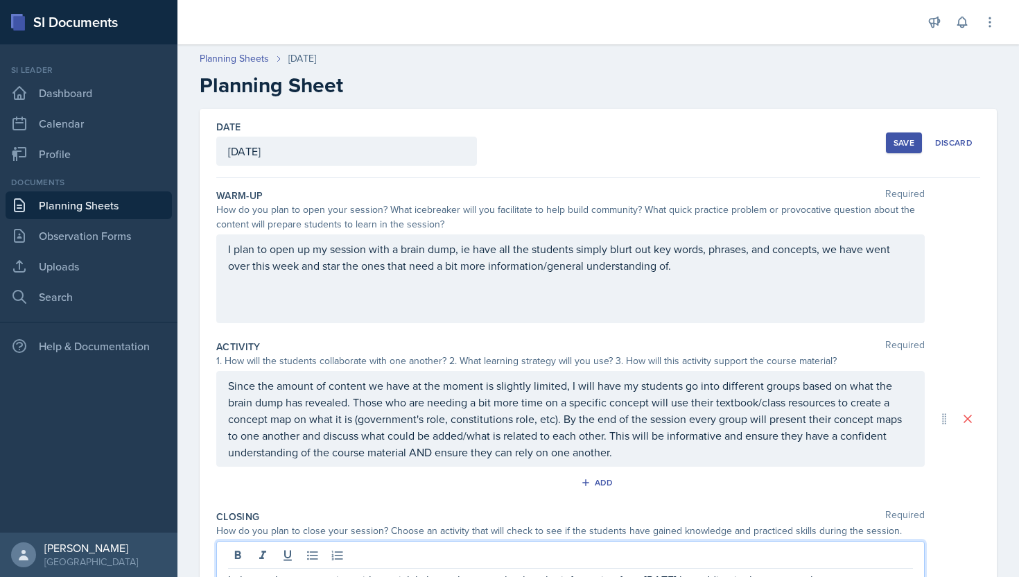
click at [903, 142] on div "Save" at bounding box center [903, 142] width 21 height 11
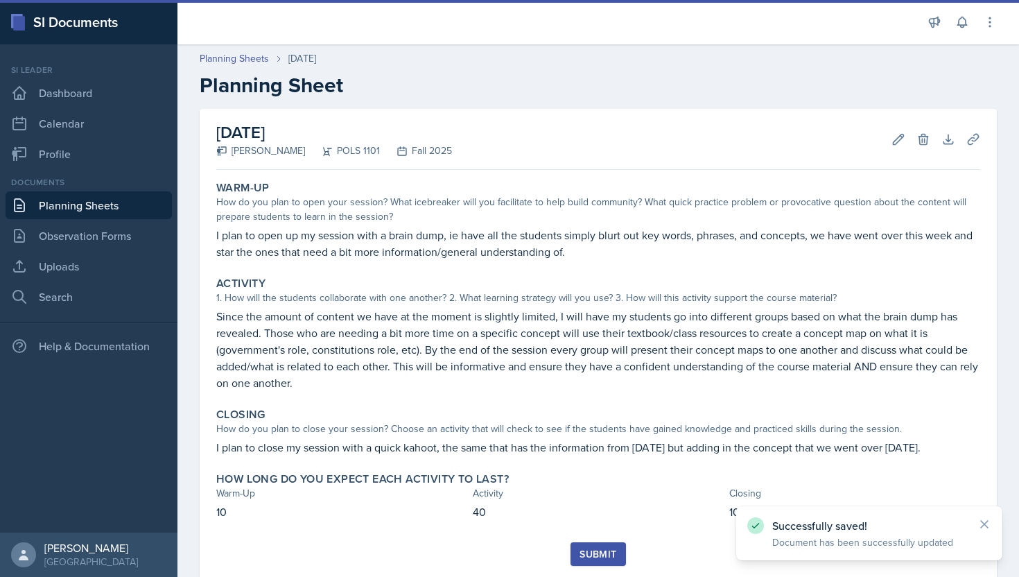
scroll to position [39, 0]
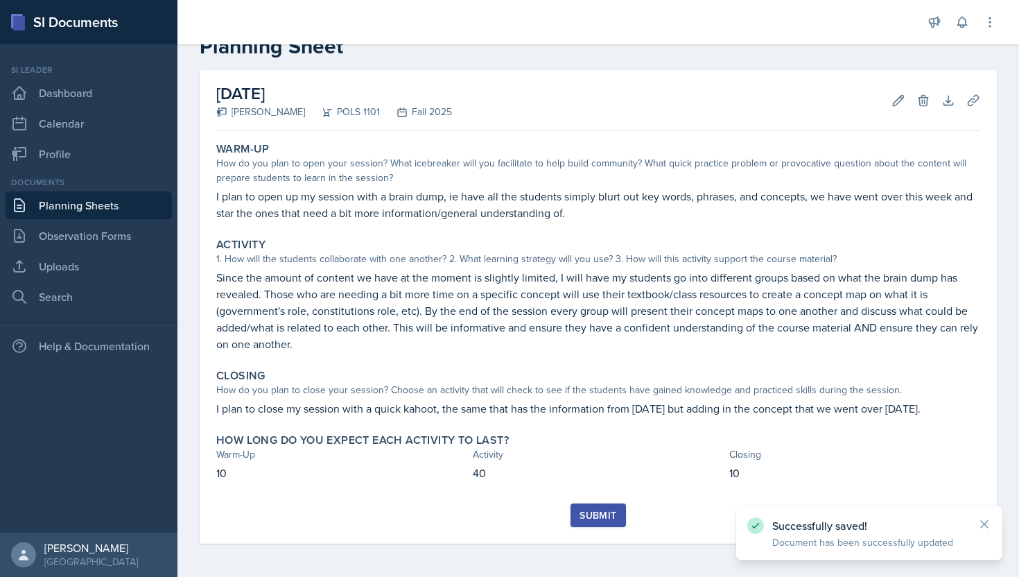
click at [597, 510] on div "Submit" at bounding box center [597, 514] width 37 height 11
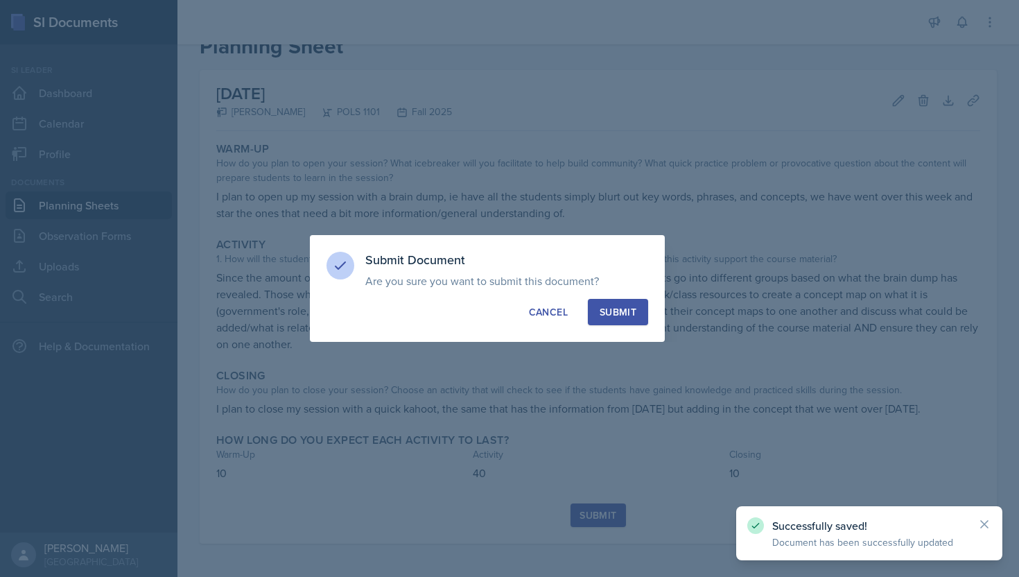
click at [639, 308] on button "Submit" at bounding box center [618, 312] width 60 height 26
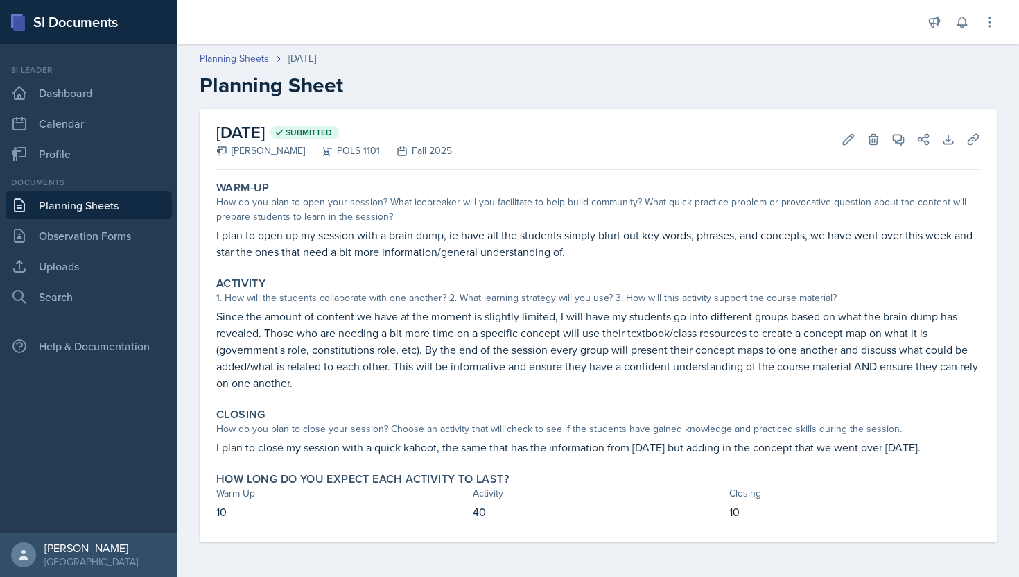
click at [153, 200] on link "Planning Sheets" at bounding box center [89, 205] width 166 height 28
